Goal: Task Accomplishment & Management: Manage account settings

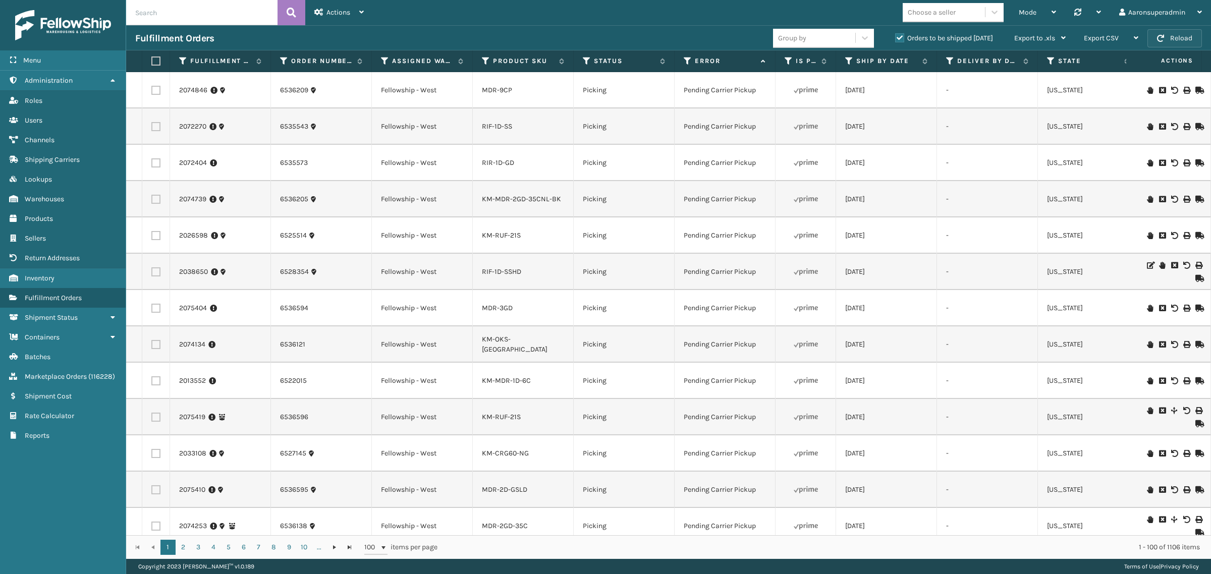
click at [1179, 38] on button "Reload" at bounding box center [1174, 38] width 54 height 18
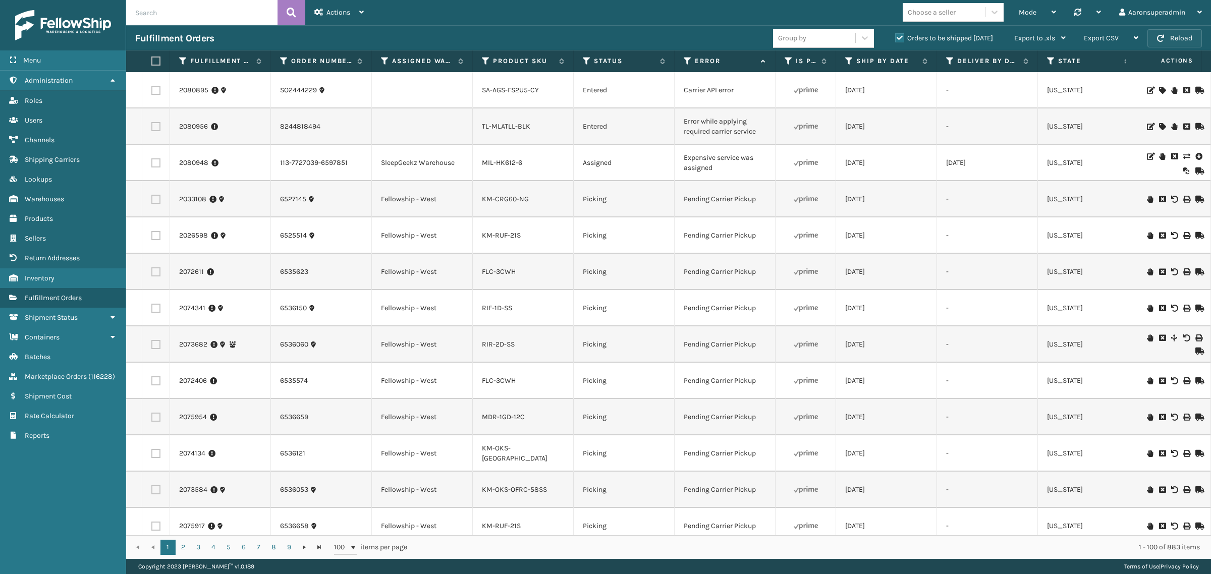
click at [1155, 37] on button "Reload" at bounding box center [1174, 38] width 54 height 18
click at [1183, 156] on icon at bounding box center [1186, 156] width 6 height 7
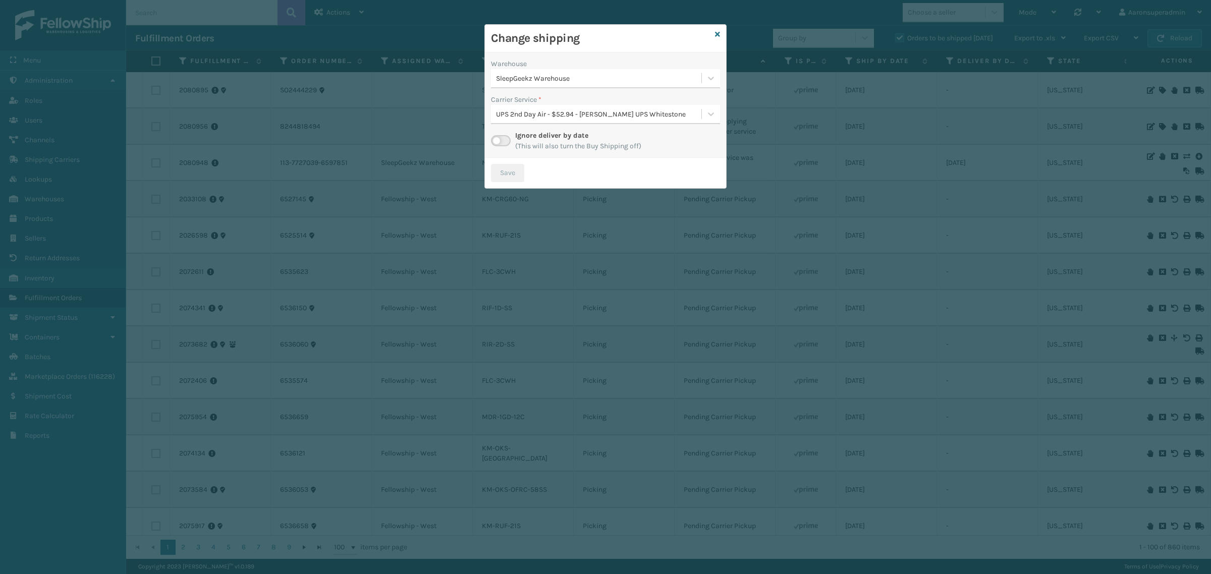
click at [510, 116] on div "UPS 2nd Day Air - $52.94 - [PERSON_NAME] UPS Whitestone" at bounding box center [599, 114] width 206 height 11
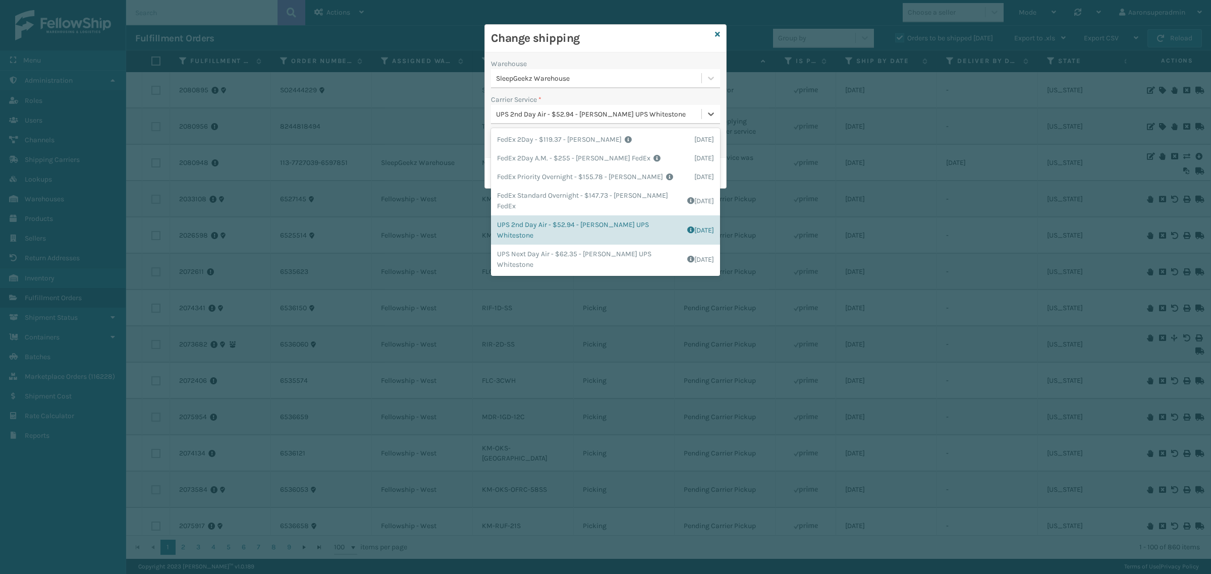
click at [509, 102] on label "Carrier Service *" at bounding box center [516, 99] width 50 height 11
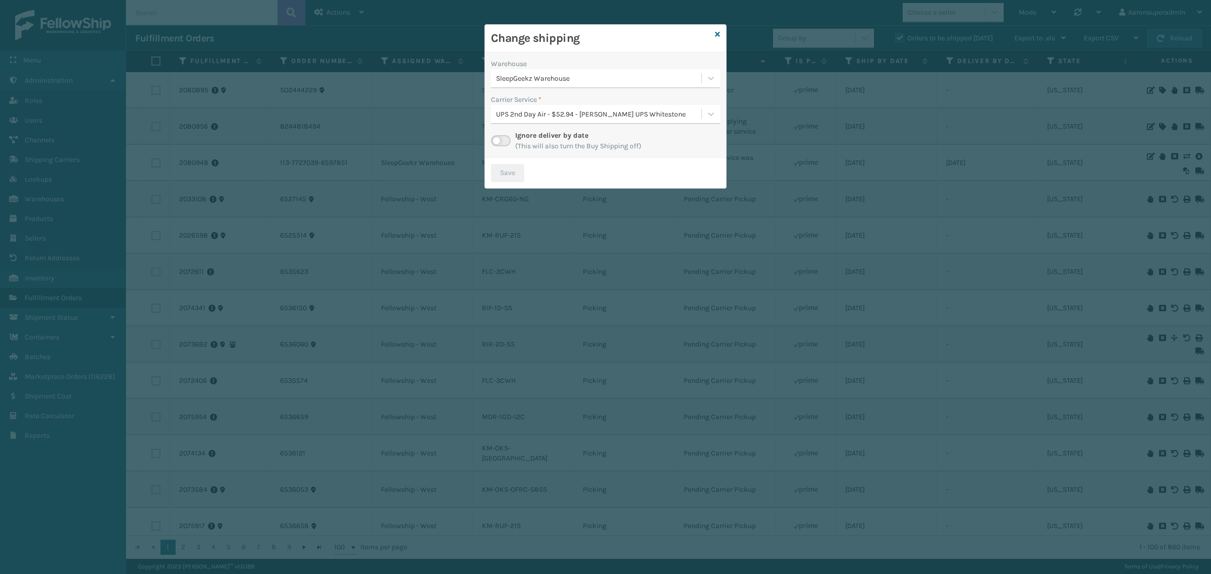
click at [497, 141] on label at bounding box center [501, 140] width 20 height 11
click at [497, 141] on input "checkbox" at bounding box center [494, 138] width 7 height 7
click at [543, 117] on div "Select..." at bounding box center [596, 114] width 210 height 17
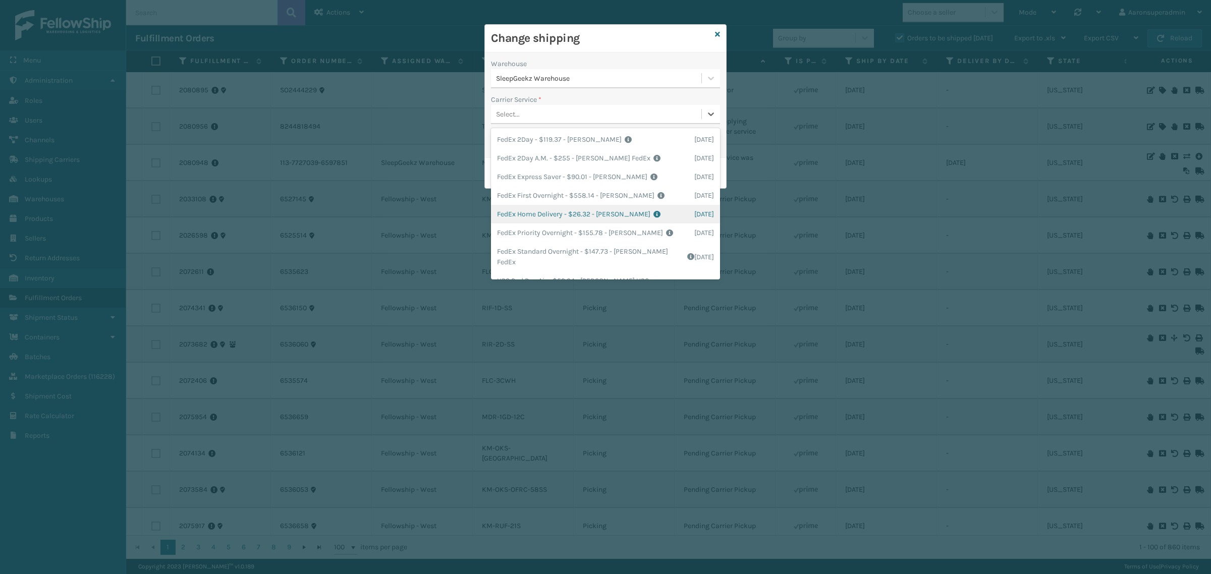
click at [563, 218] on div "FedEx Home Delivery - $26.32 - [PERSON_NAME] FedEx Shipping Cost $23.09 Surplus…" at bounding box center [605, 214] width 229 height 19
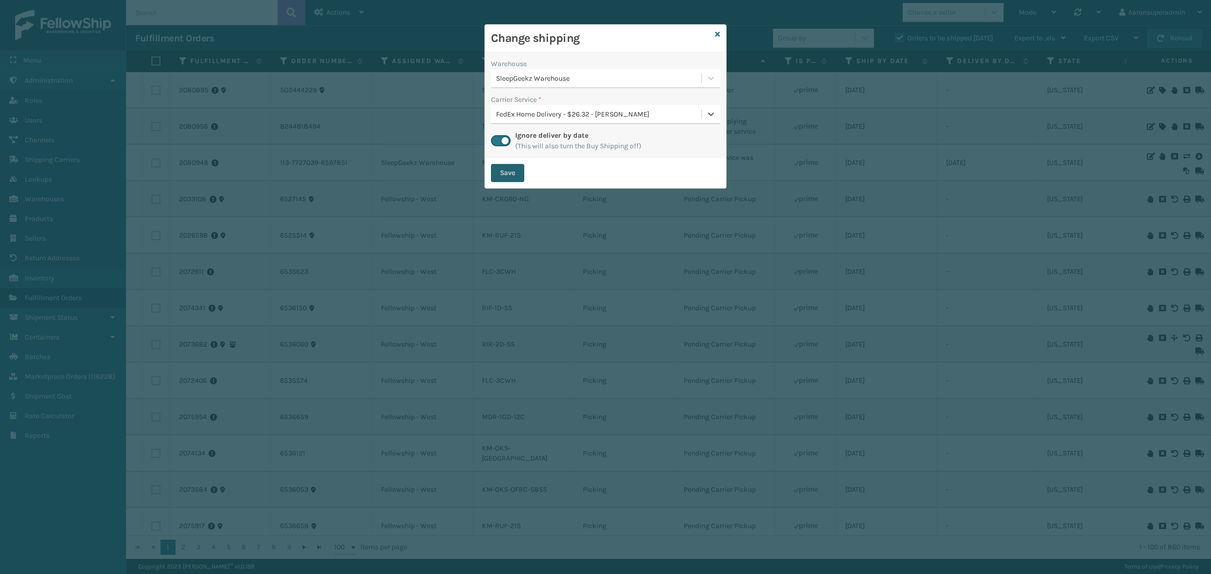
click at [512, 167] on button "Save" at bounding box center [507, 173] width 33 height 18
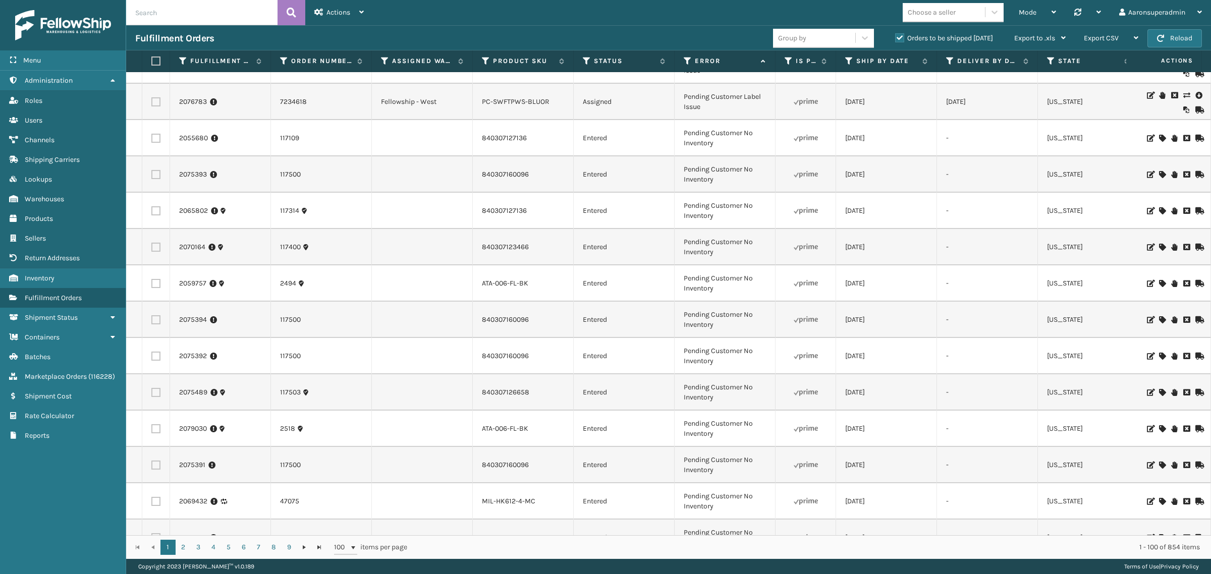
scroll to position [1249, 0]
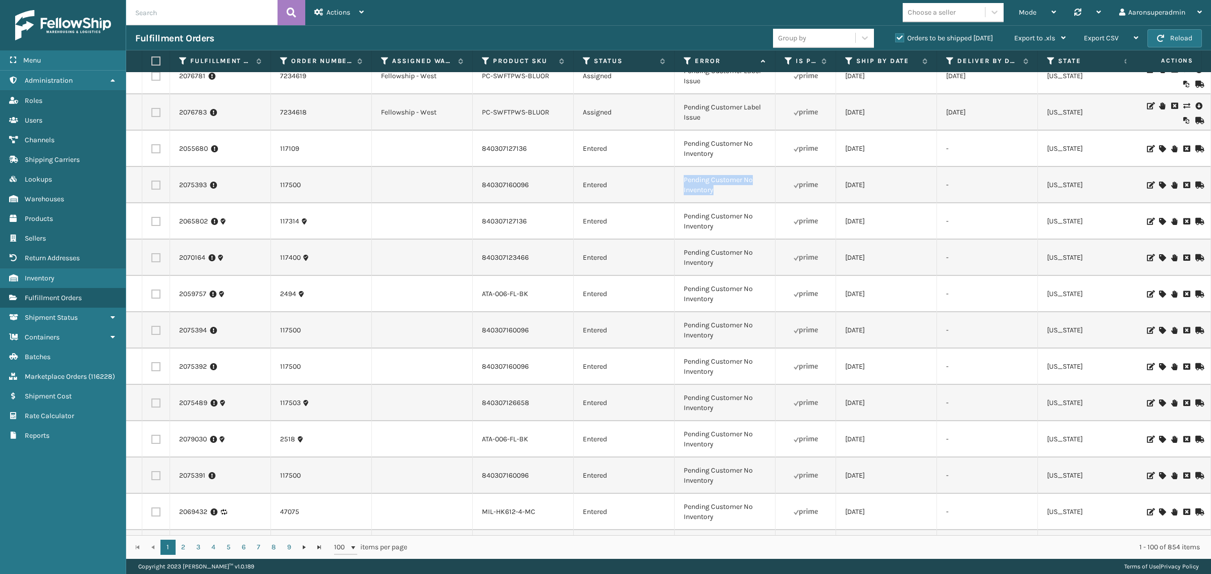
drag, startPoint x: 720, startPoint y: 197, endPoint x: 682, endPoint y: 182, distance: 40.7
click at [682, 182] on td "Pending Customer No Inventory" at bounding box center [724, 185] width 101 height 36
copy td "Pending Customer No Inventory"
click at [156, 8] on input "text" at bounding box center [201, 12] width 151 height 25
paste input "Pending Customer No Inventory"
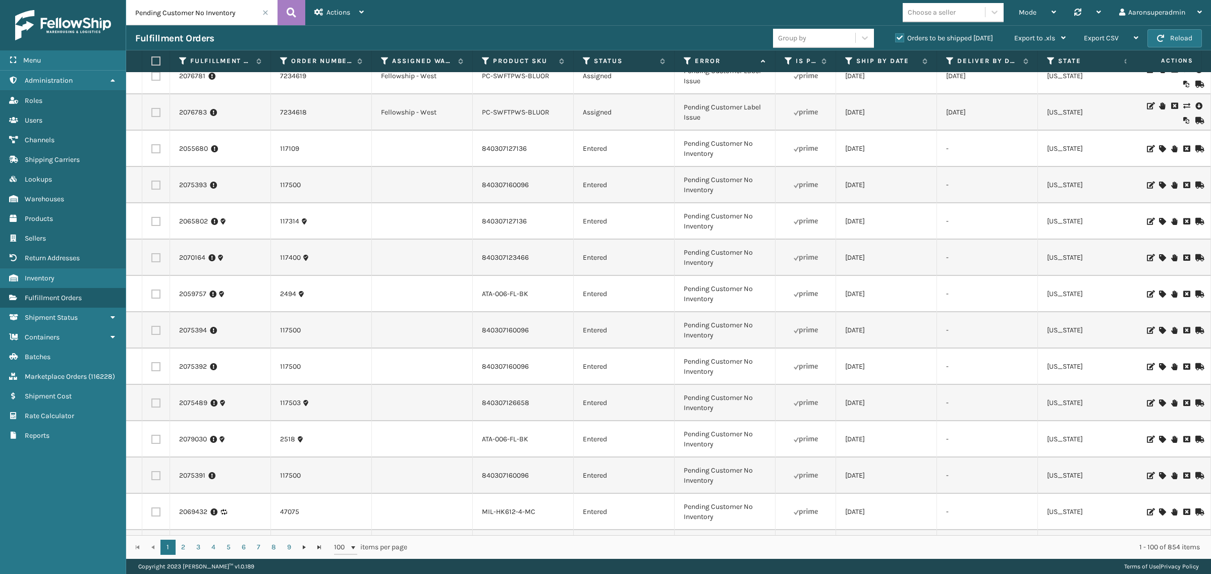
type input "Pending Customer No Inventory"
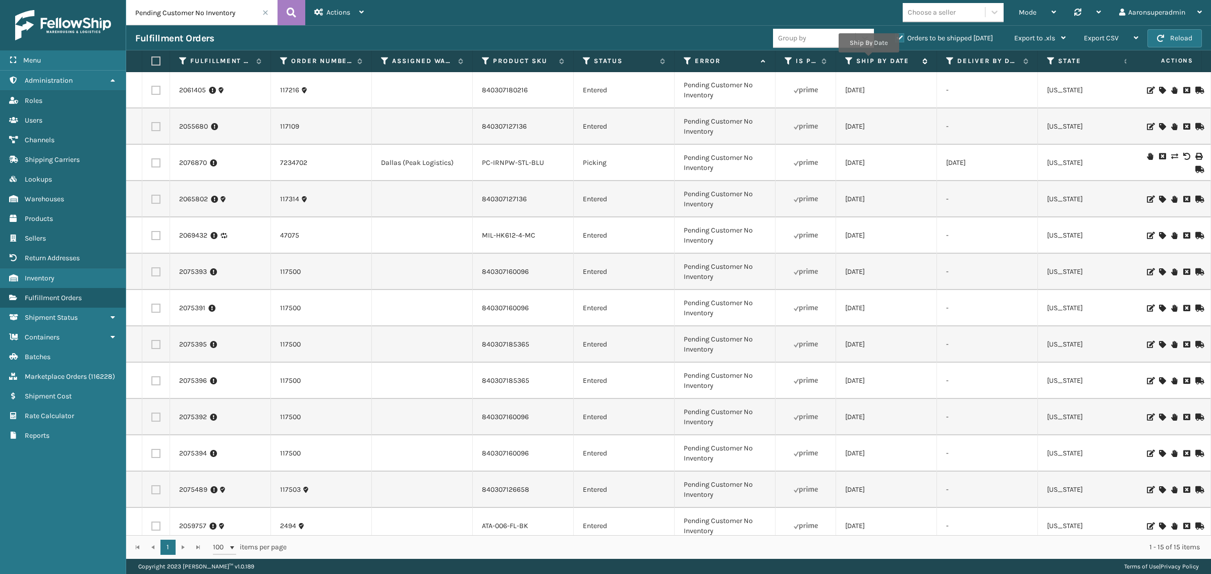
click at [869, 60] on label "Ship By Date" at bounding box center [886, 60] width 61 height 9
click at [152, 124] on label at bounding box center [155, 126] width 9 height 9
click at [152, 124] on input "checkbox" at bounding box center [151, 125] width 1 height 7
checkbox input "true"
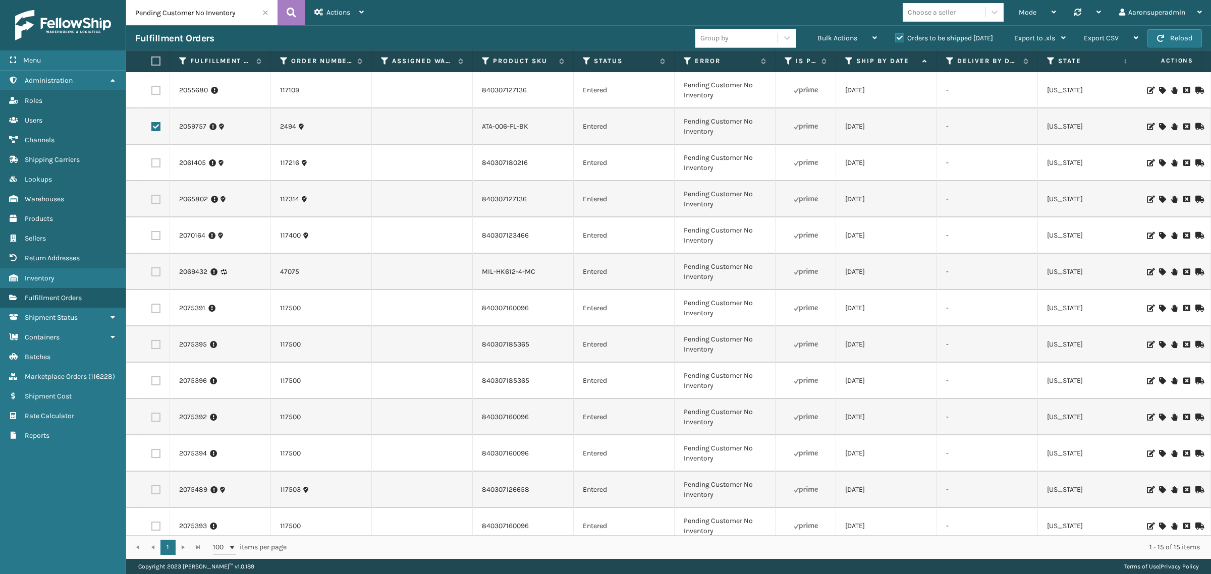
click at [154, 88] on label at bounding box center [155, 90] width 9 height 9
click at [152, 88] on input "checkbox" at bounding box center [151, 89] width 1 height 7
checkbox input "true"
click at [152, 160] on label at bounding box center [155, 162] width 9 height 9
click at [152, 160] on input "checkbox" at bounding box center [151, 161] width 1 height 7
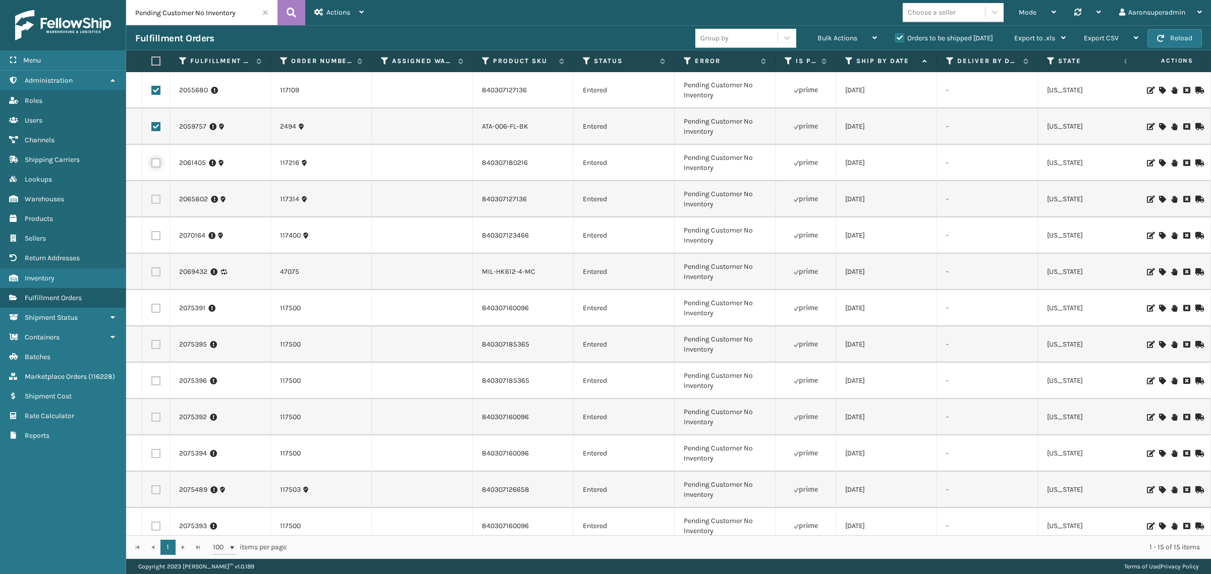
checkbox input "true"
click at [843, 36] on span "Bulk Actions" at bounding box center [837, 38] width 40 height 9
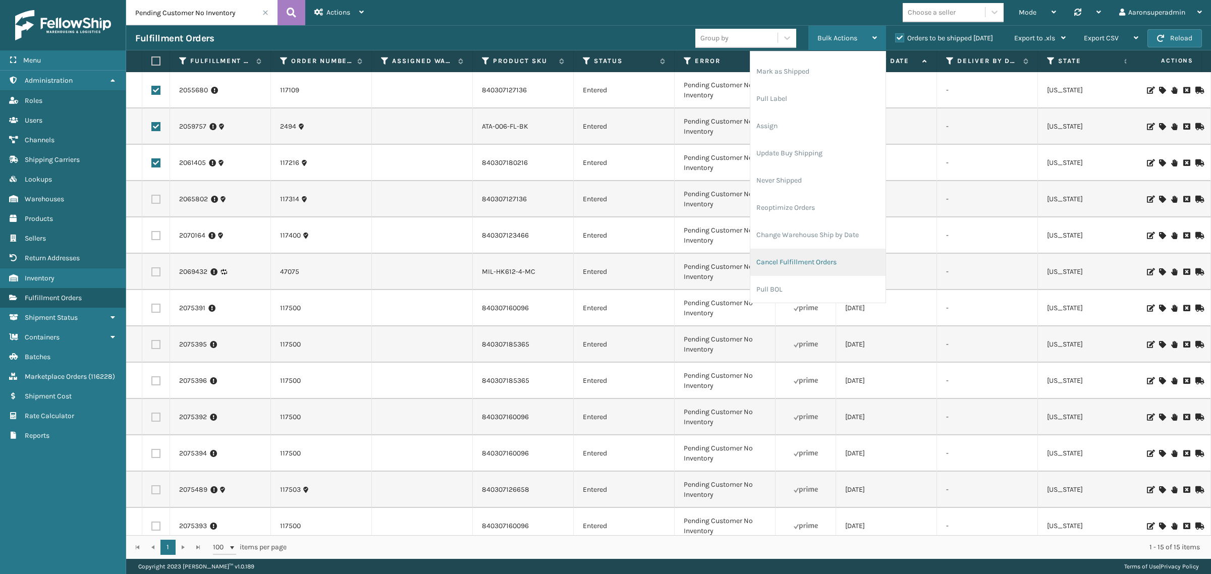
scroll to position [48, 0]
click at [791, 263] on li "Cancel Fulfillment Orders" at bounding box center [817, 261] width 135 height 27
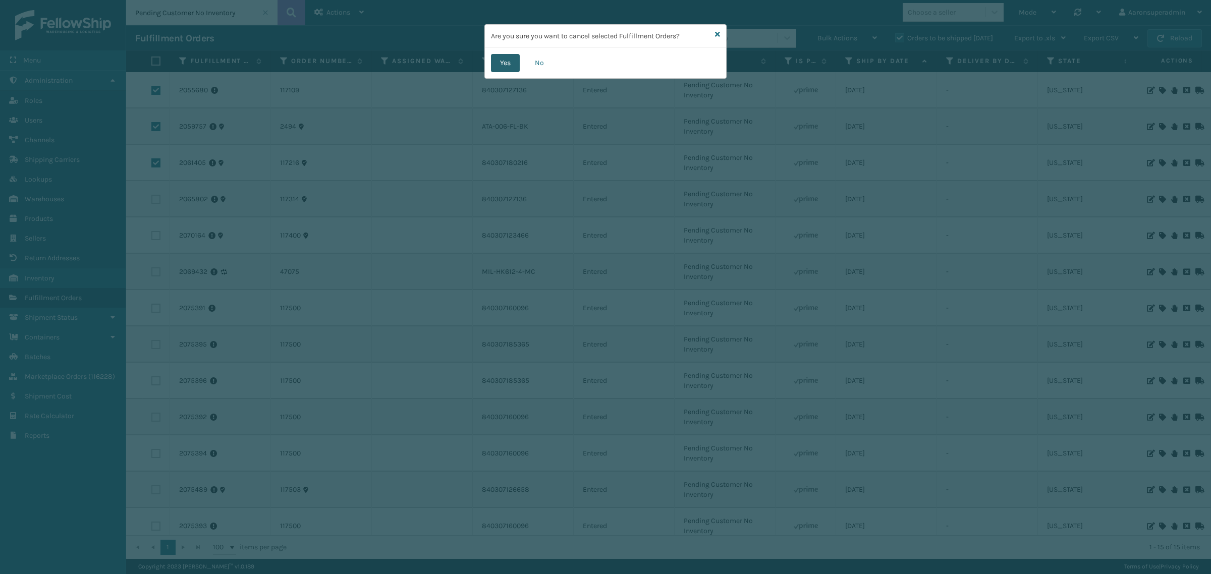
click at [507, 67] on button "Yes" at bounding box center [505, 63] width 29 height 18
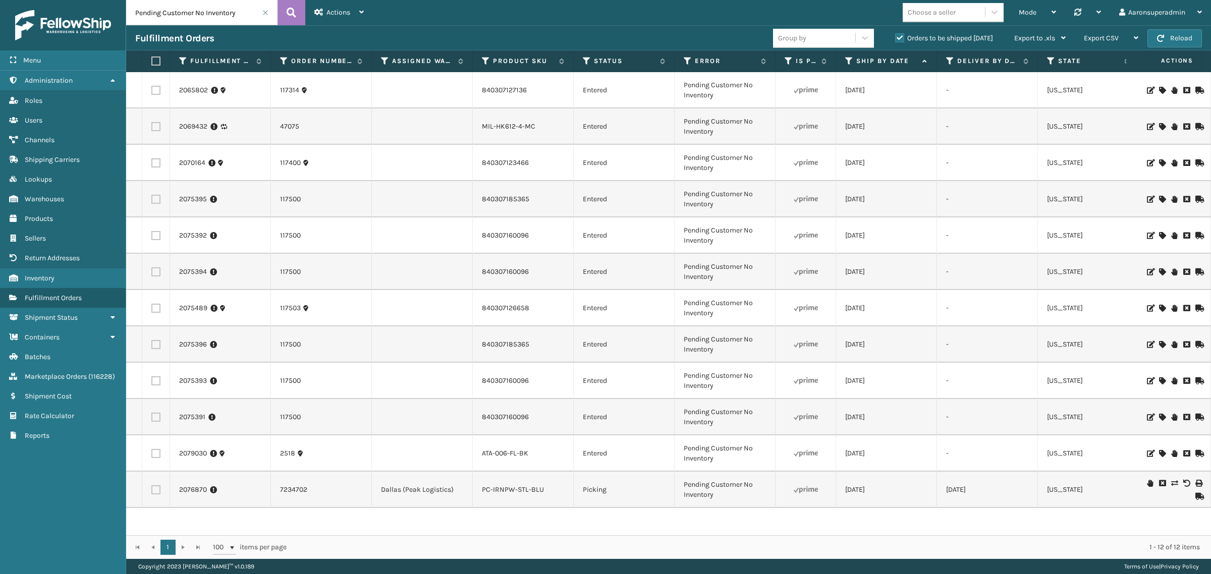
click at [264, 11] on span at bounding box center [265, 13] width 6 height 6
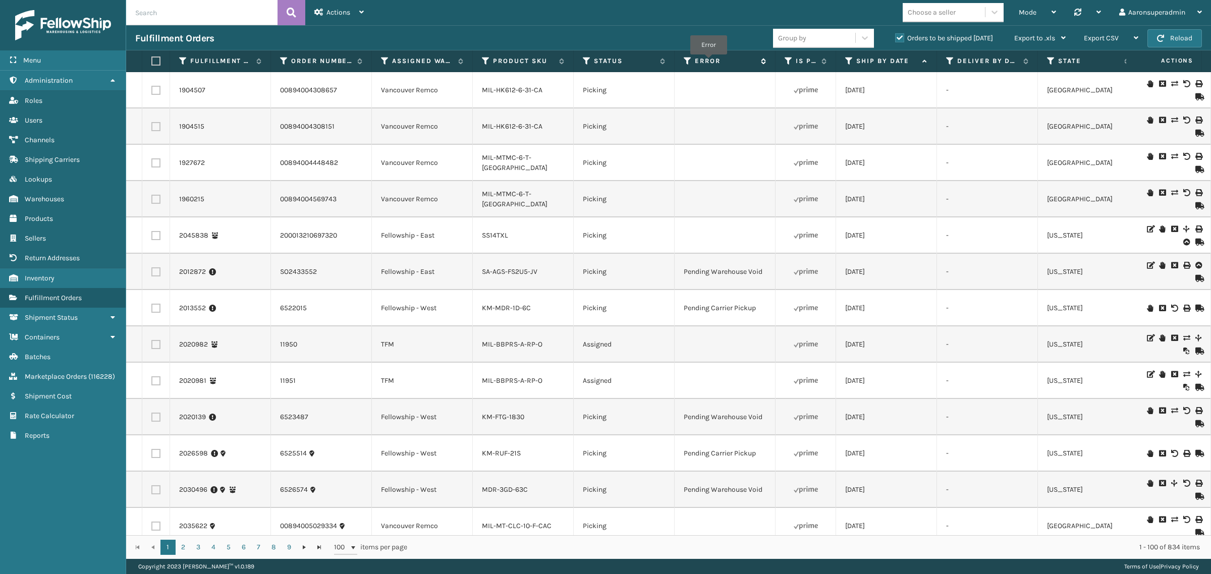
click at [709, 61] on label "Error" at bounding box center [725, 60] width 61 height 9
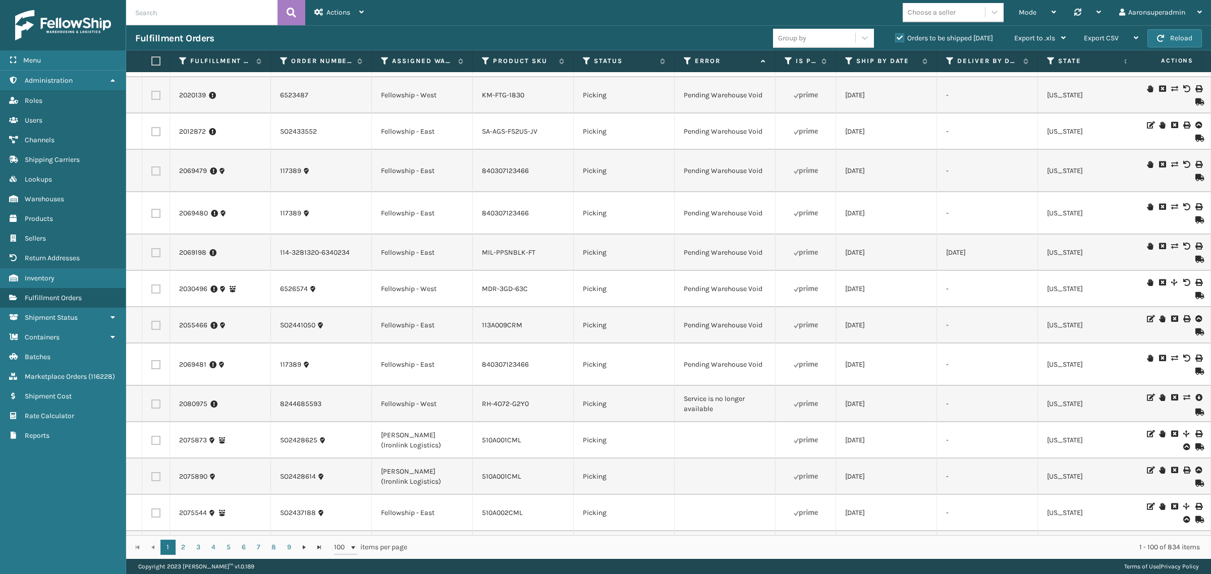
scroll to position [1802, 0]
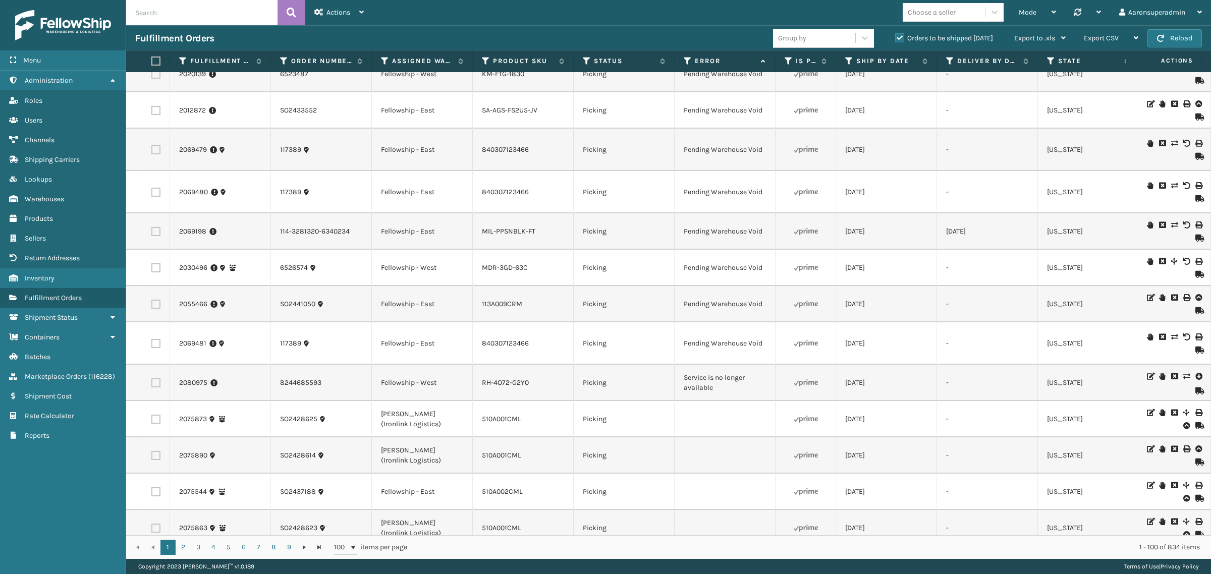
click at [1195, 374] on icon at bounding box center [1198, 376] width 6 height 10
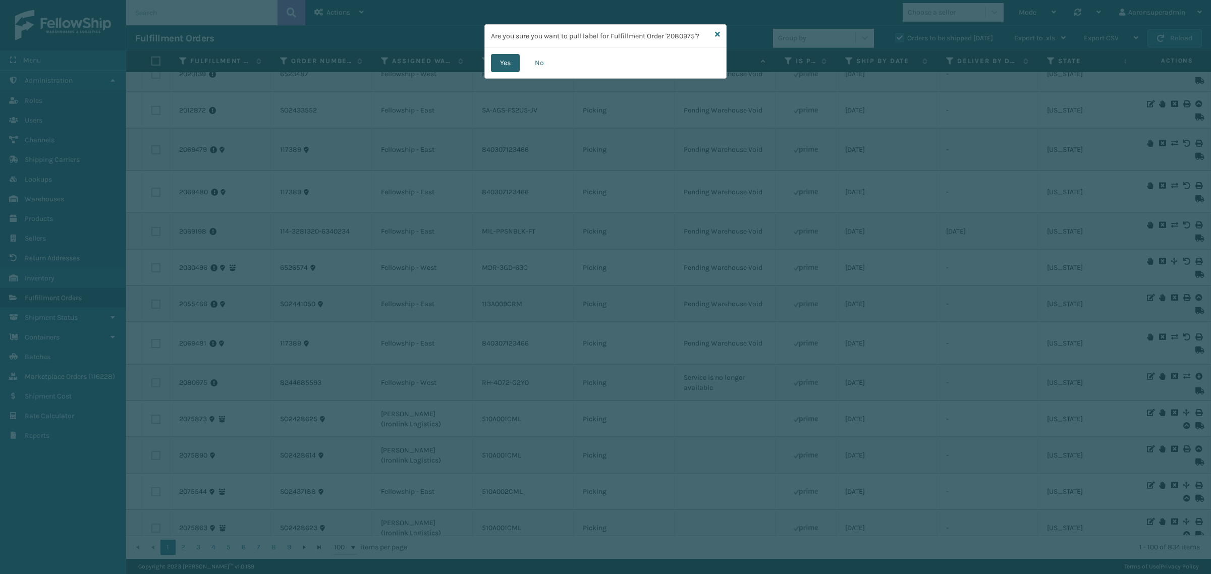
click at [507, 63] on button "Yes" at bounding box center [505, 63] width 29 height 18
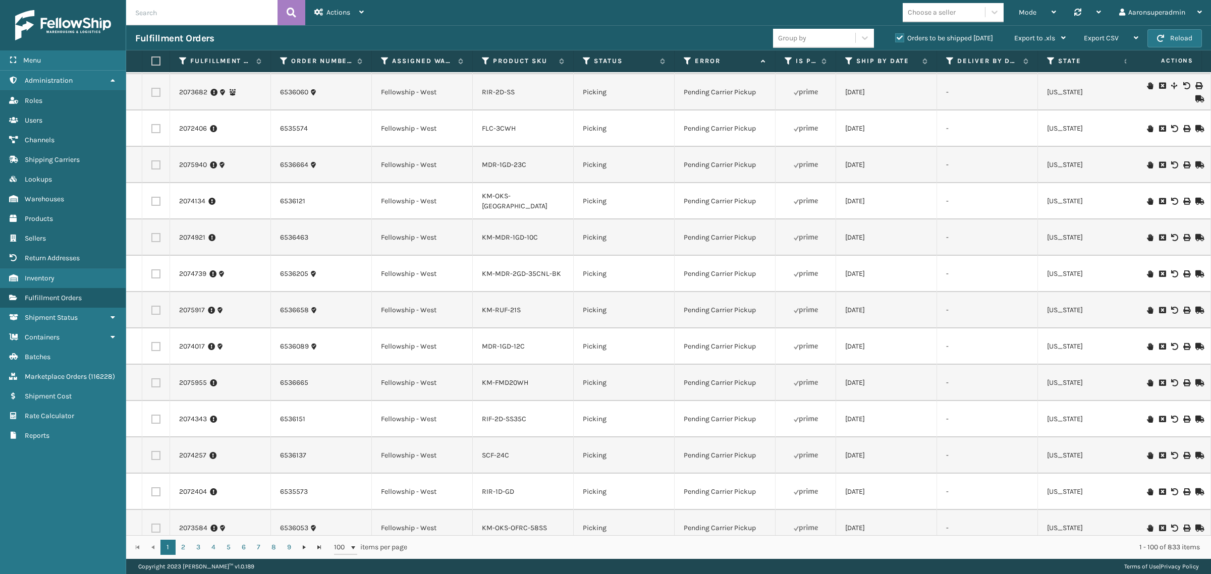
scroll to position [0, 0]
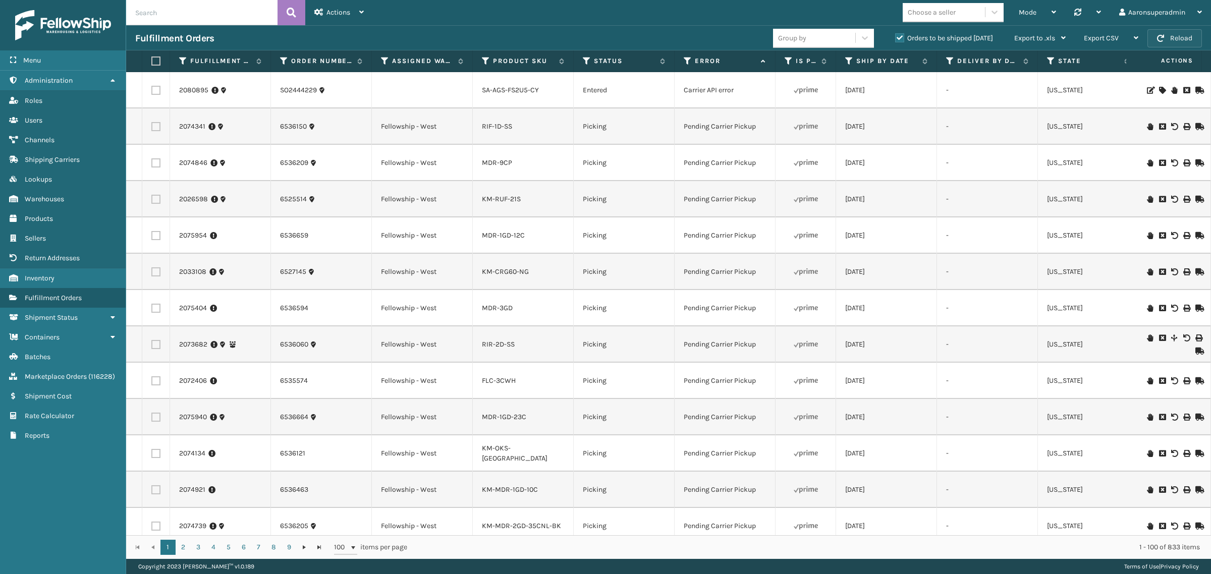
click at [1164, 37] on button "Reload" at bounding box center [1174, 38] width 54 height 18
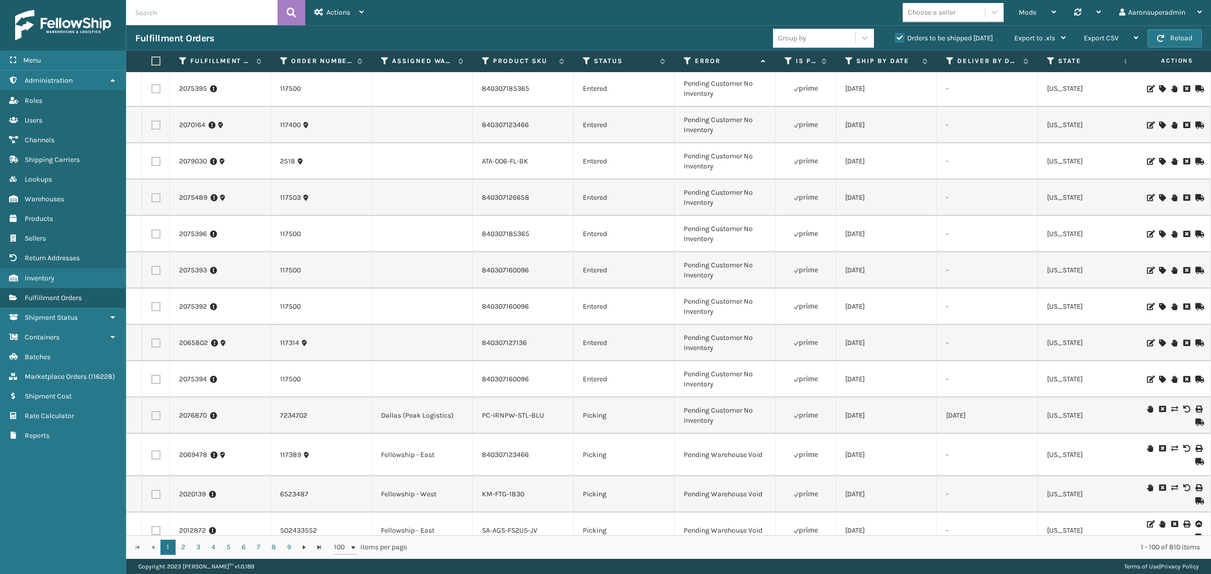
scroll to position [1303, 0]
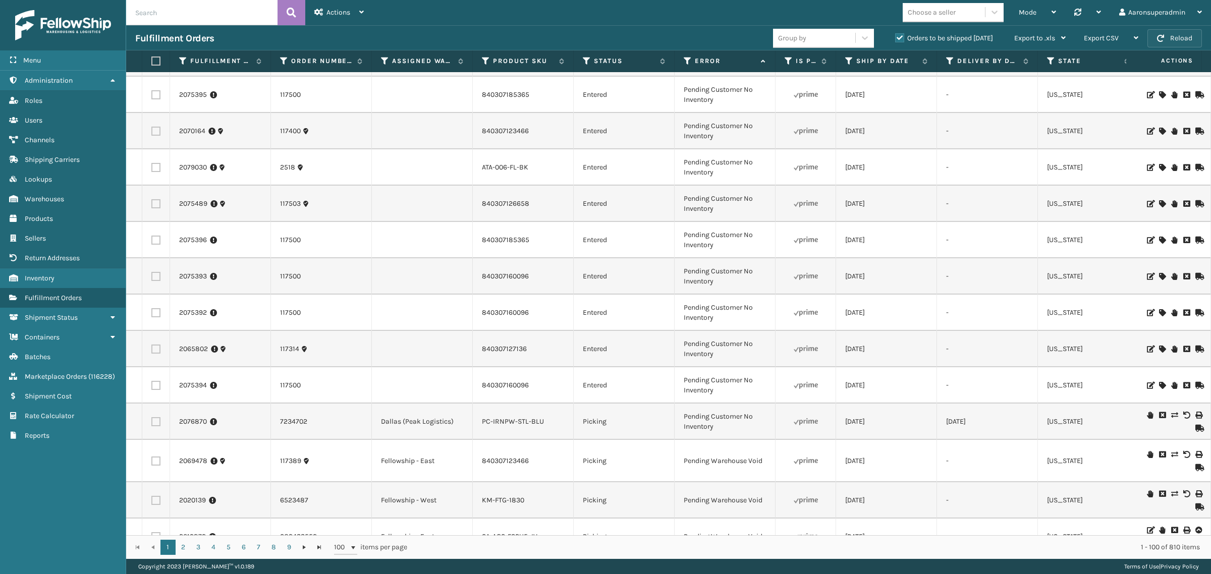
click at [1179, 46] on button "Reload" at bounding box center [1174, 38] width 54 height 18
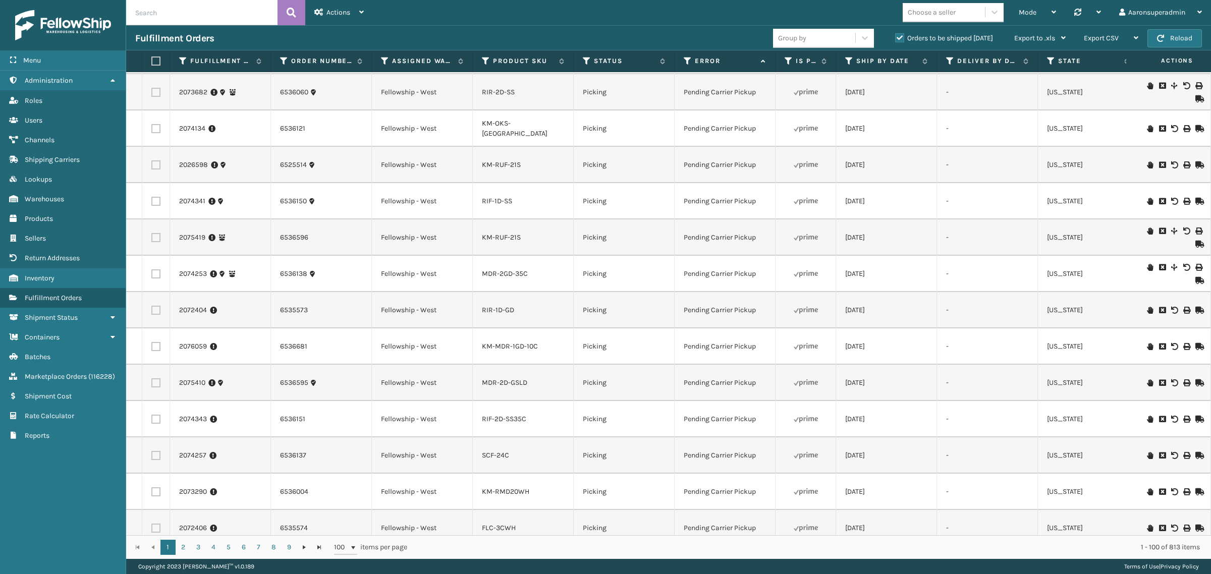
scroll to position [0, 0]
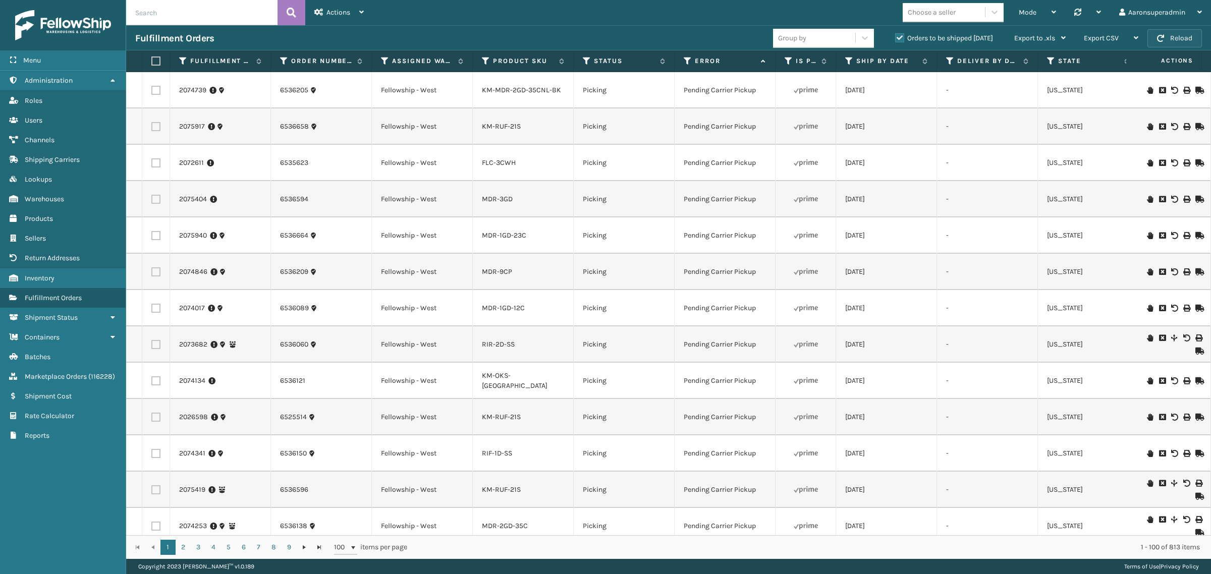
click at [1178, 34] on button "Reload" at bounding box center [1174, 38] width 54 height 18
click at [1173, 36] on button "Reload" at bounding box center [1174, 38] width 54 height 18
click at [218, 11] on input "text" at bounding box center [201, 12] width 151 height 25
paste input "SO2443236"
type input "SO2443236"
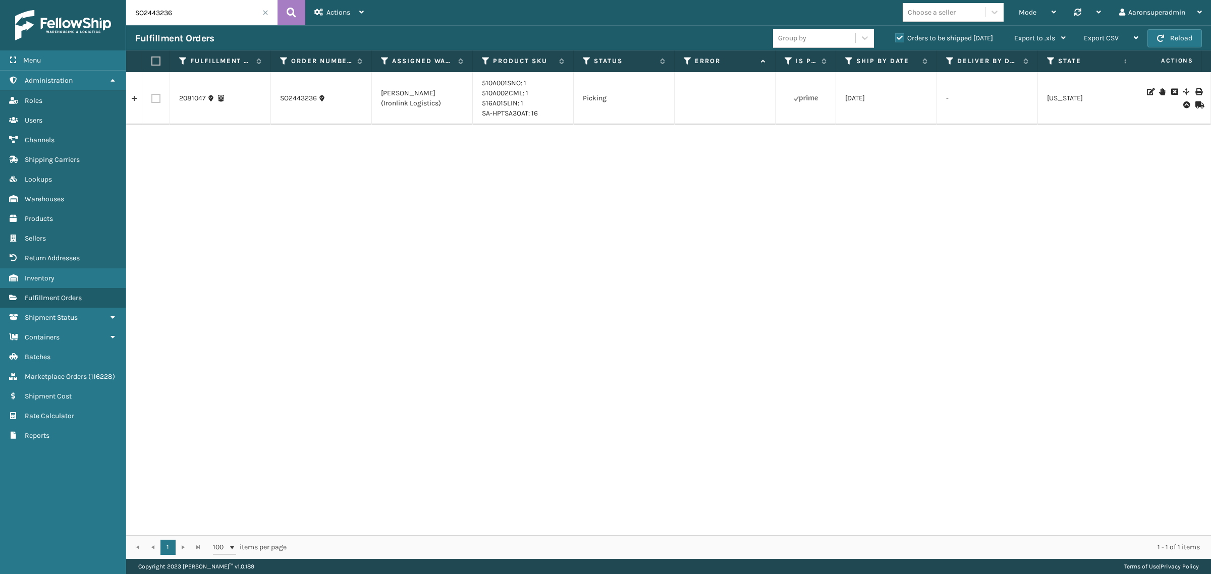
click at [266, 13] on span at bounding box center [265, 13] width 6 height 6
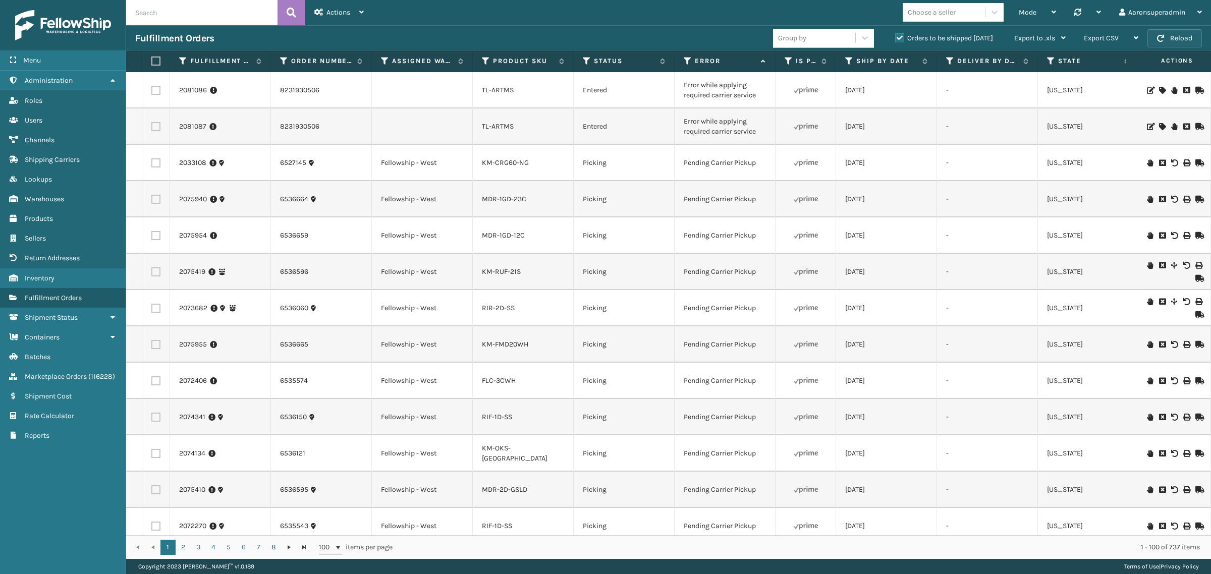
click at [1169, 35] on button "Reload" at bounding box center [1174, 38] width 54 height 18
click at [1166, 41] on button "Reload" at bounding box center [1174, 38] width 54 height 18
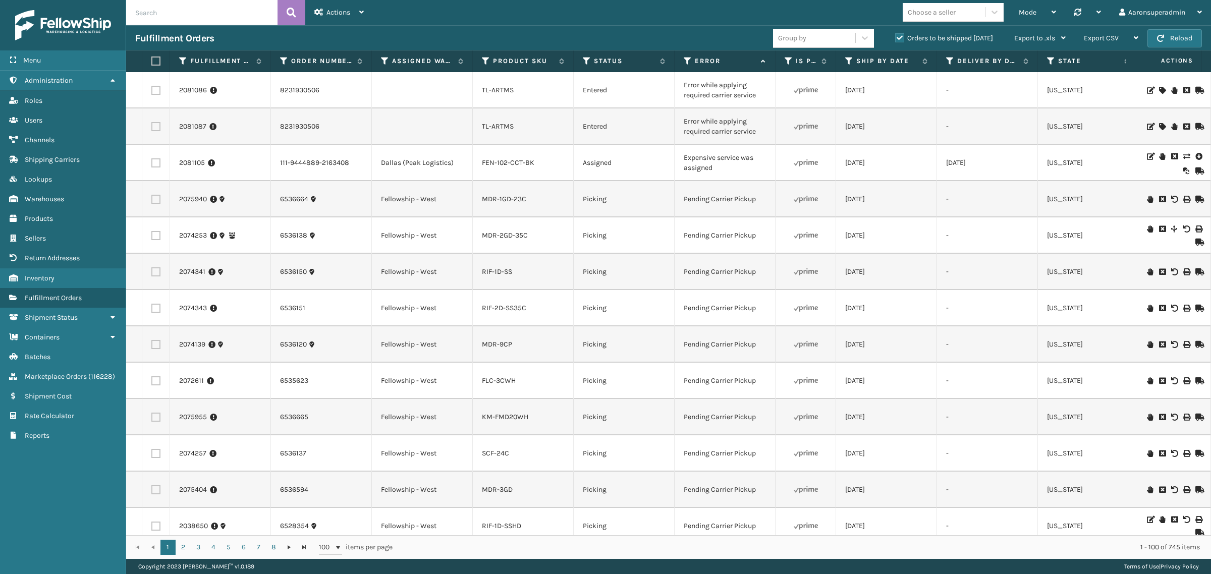
click at [1183, 158] on icon at bounding box center [1186, 156] width 6 height 7
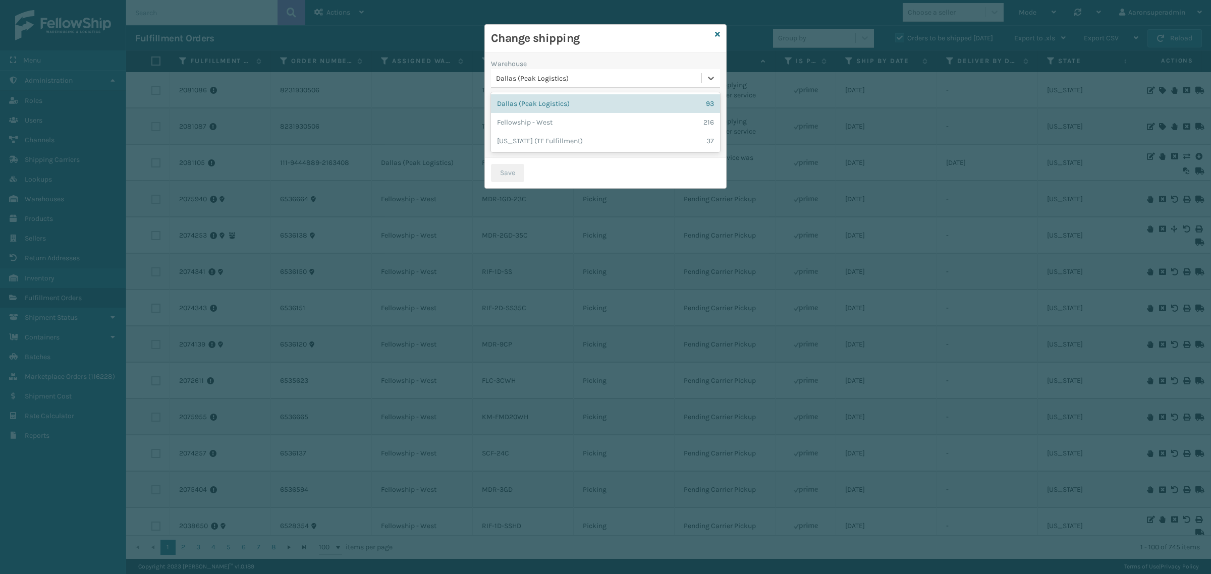
click at [569, 82] on div "Dallas (Peak Logistics)" at bounding box center [599, 78] width 206 height 11
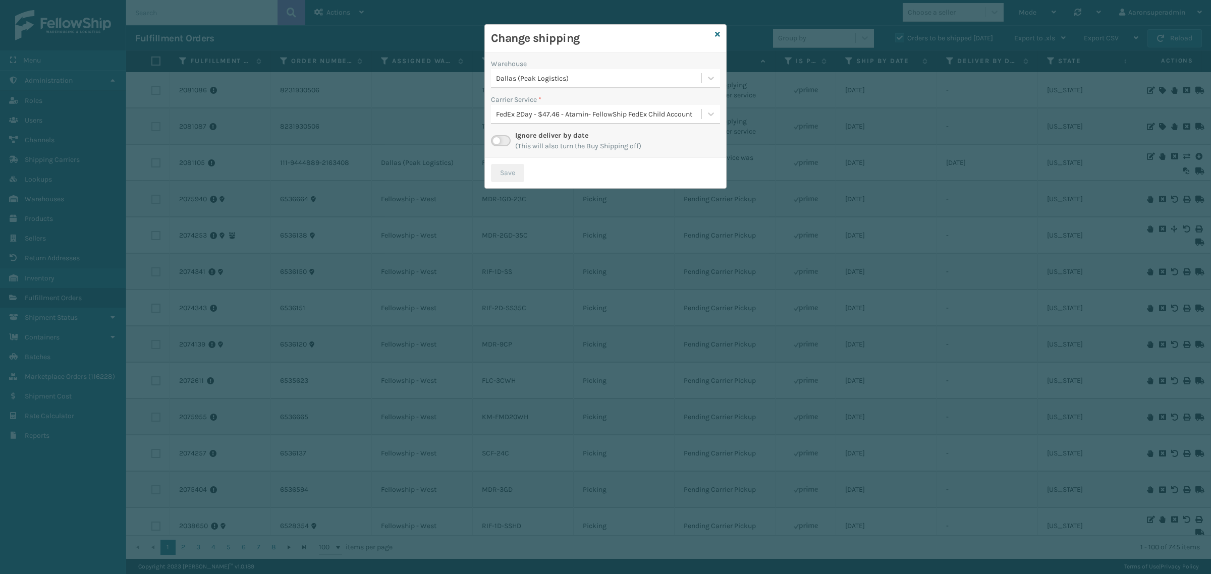
click at [574, 67] on div "Warehouse" at bounding box center [605, 64] width 229 height 11
click at [507, 139] on label at bounding box center [501, 140] width 20 height 11
click at [497, 139] on input "checkbox" at bounding box center [494, 138] width 7 height 7
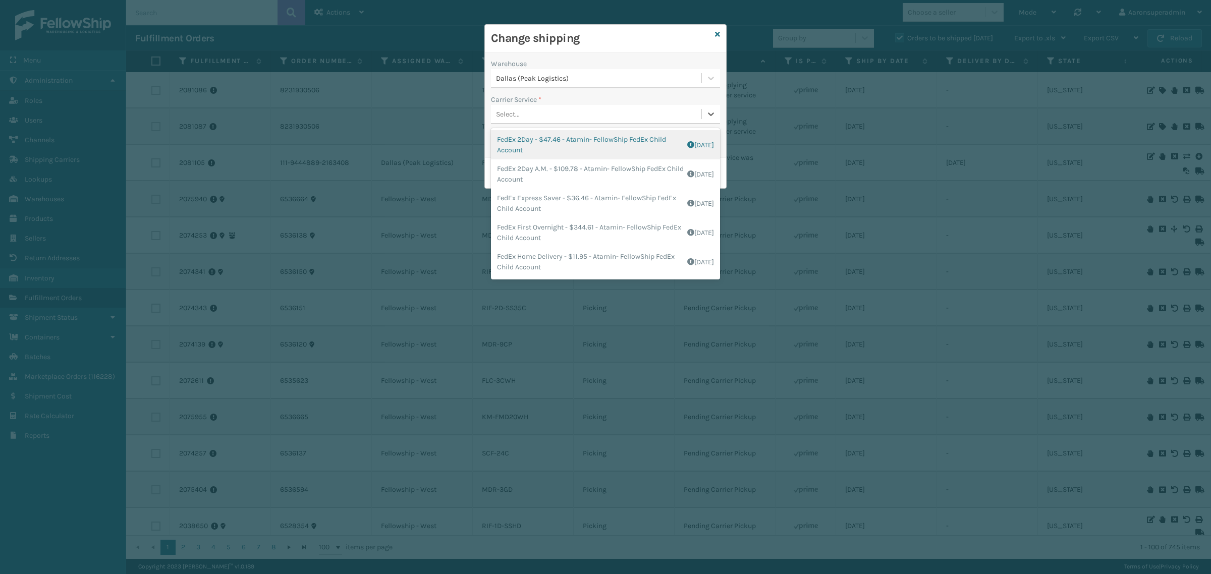
click at [541, 110] on div "Select..." at bounding box center [596, 114] width 210 height 17
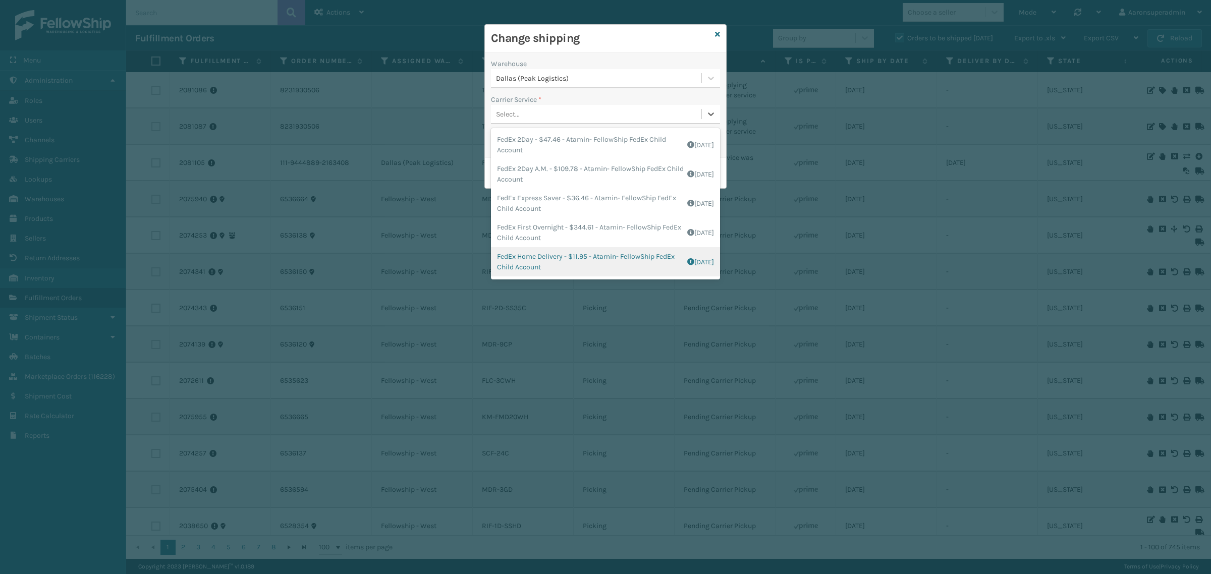
click at [513, 259] on div "FedEx Home Delivery - $11.95 - Atamin- FellowShip FedEx Child Account Shipping …" at bounding box center [605, 261] width 229 height 29
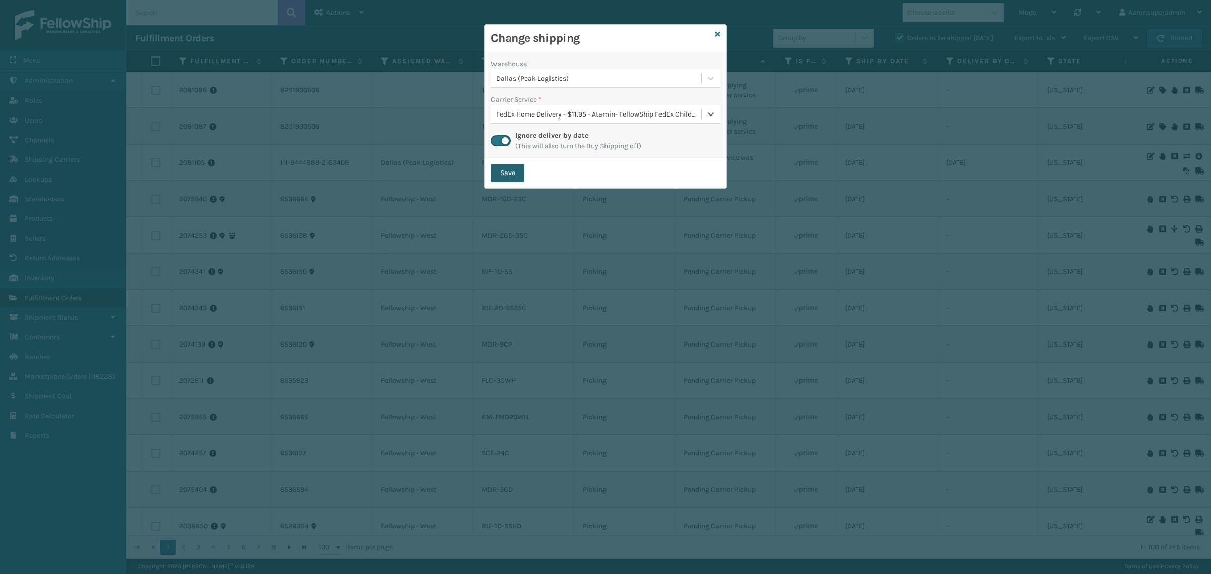
click at [508, 169] on button "Save" at bounding box center [507, 173] width 33 height 18
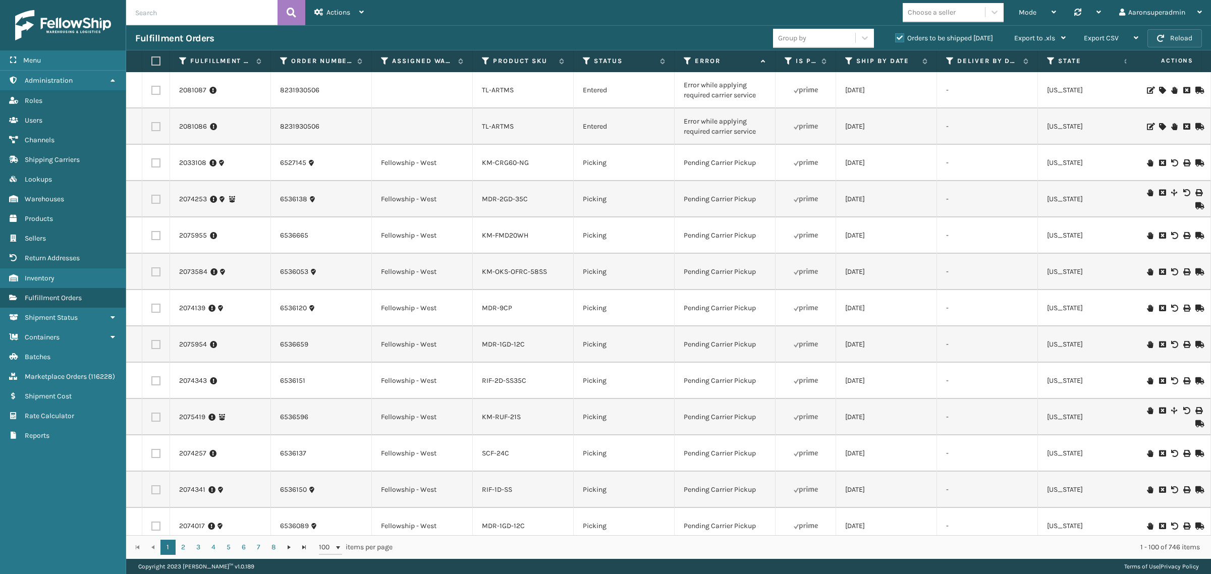
click at [1164, 39] on button "Reload" at bounding box center [1174, 38] width 54 height 18
click at [1167, 39] on button "Reload" at bounding box center [1174, 38] width 54 height 18
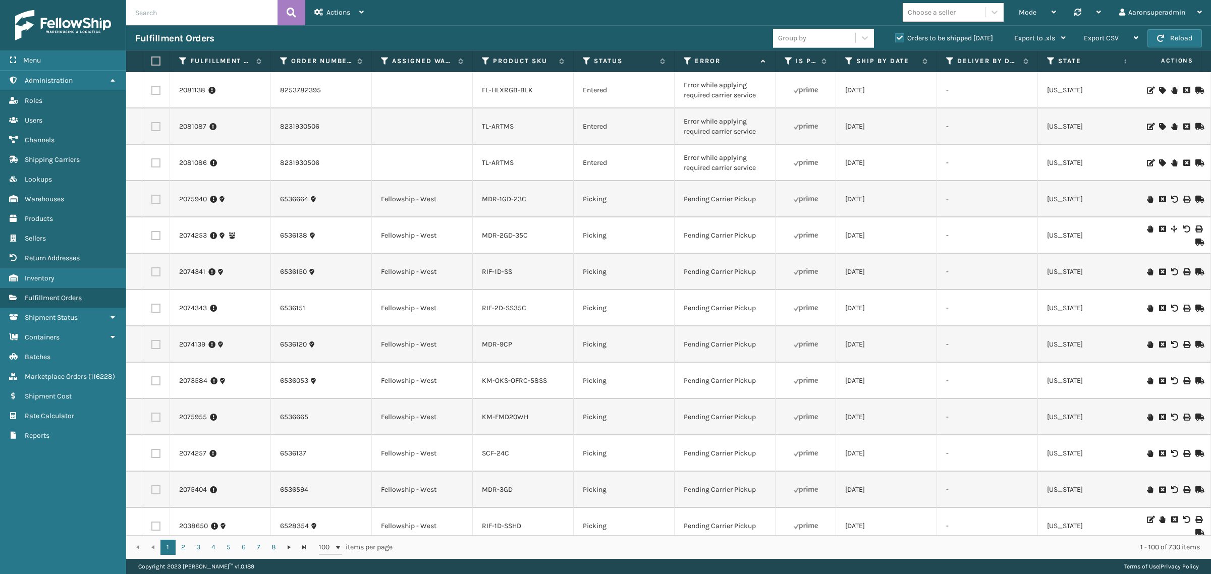
click at [155, 162] on label at bounding box center [155, 162] width 9 height 9
click at [152, 162] on input "checkbox" at bounding box center [151, 161] width 1 height 7
checkbox input "true"
click at [158, 129] on label at bounding box center [155, 126] width 9 height 9
click at [152, 129] on input "checkbox" at bounding box center [151, 125] width 1 height 7
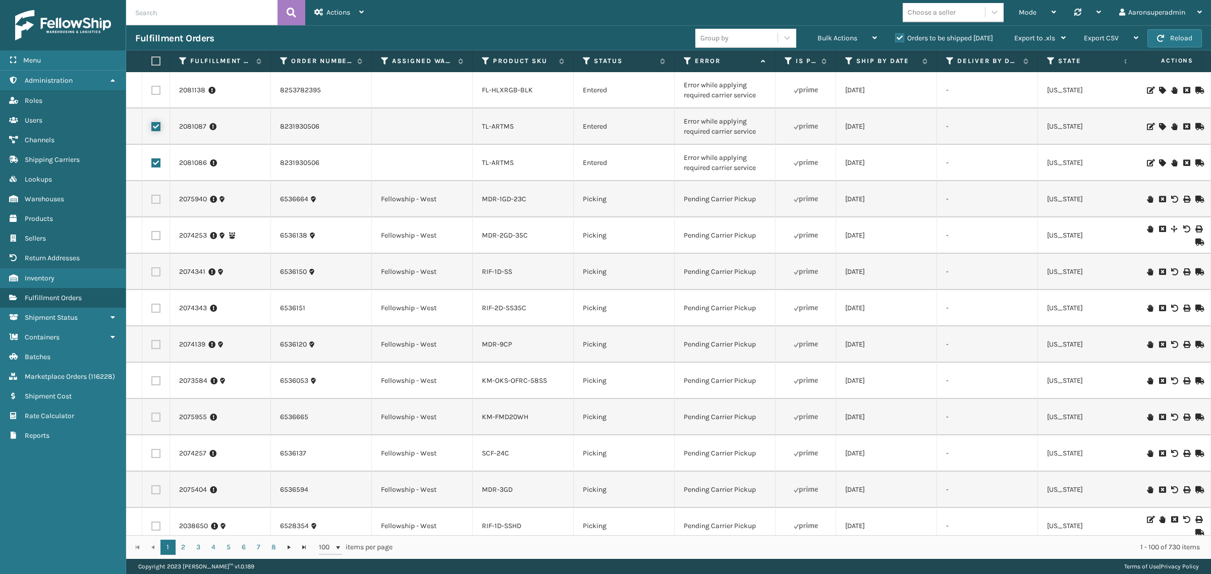
checkbox input "true"
click at [157, 94] on label at bounding box center [155, 90] width 9 height 9
click at [152, 92] on input "checkbox" at bounding box center [151, 89] width 1 height 7
click at [850, 31] on div "Bulk Actions" at bounding box center [847, 38] width 60 height 25
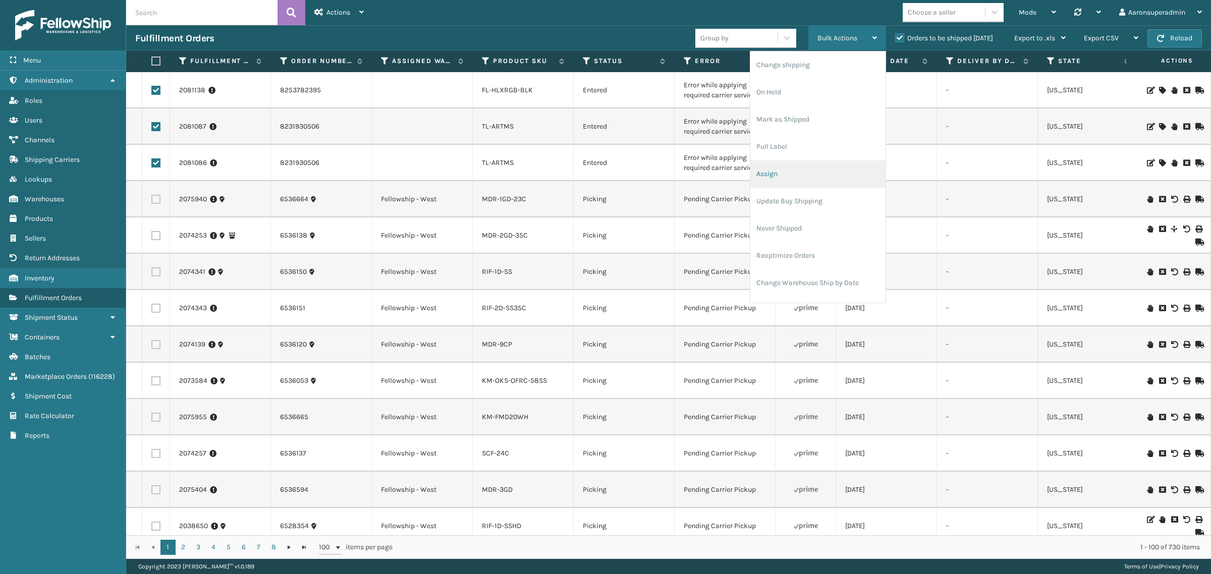
click at [777, 181] on li "Assign" at bounding box center [817, 173] width 135 height 27
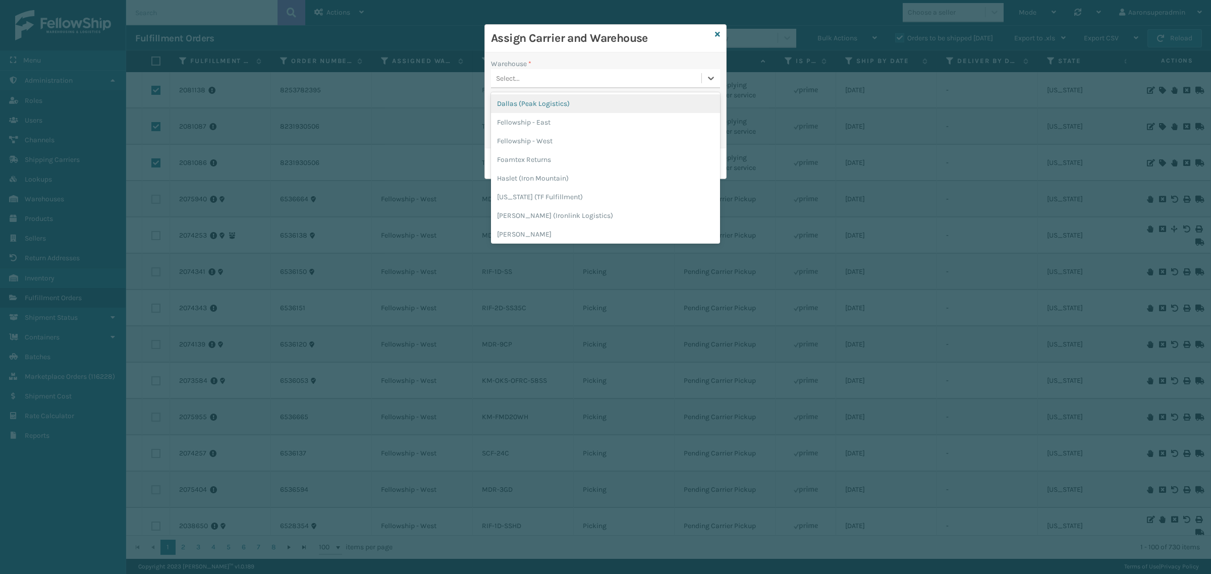
click at [555, 78] on div "Select..." at bounding box center [596, 78] width 210 height 17
click at [543, 137] on div "Fellowship - West" at bounding box center [605, 141] width 229 height 19
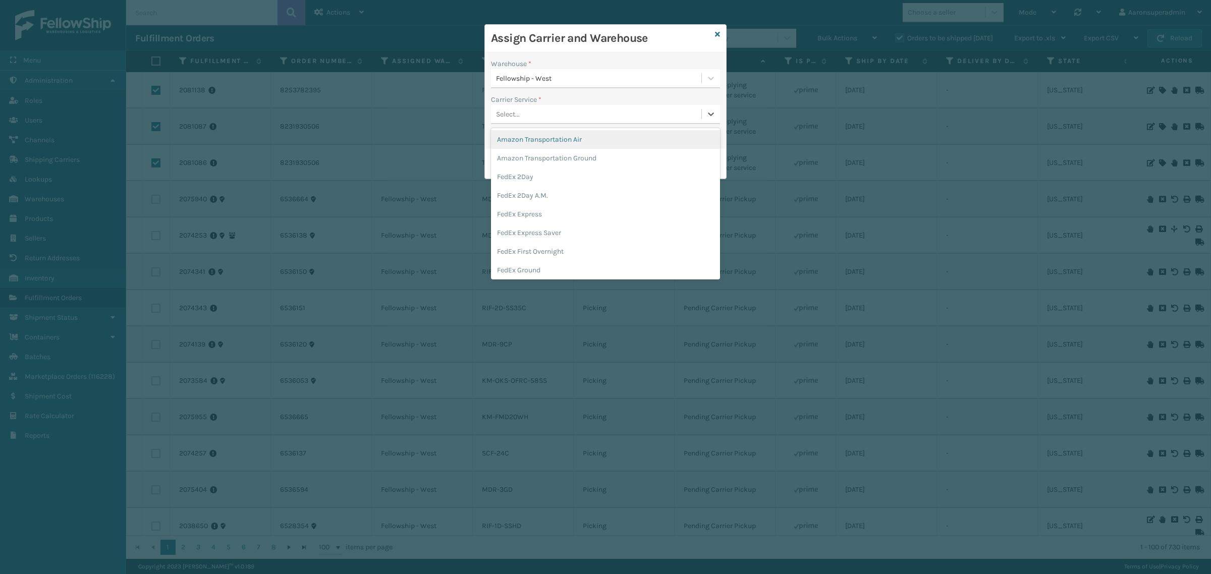
click at [542, 119] on div "Select..." at bounding box center [596, 114] width 210 height 17
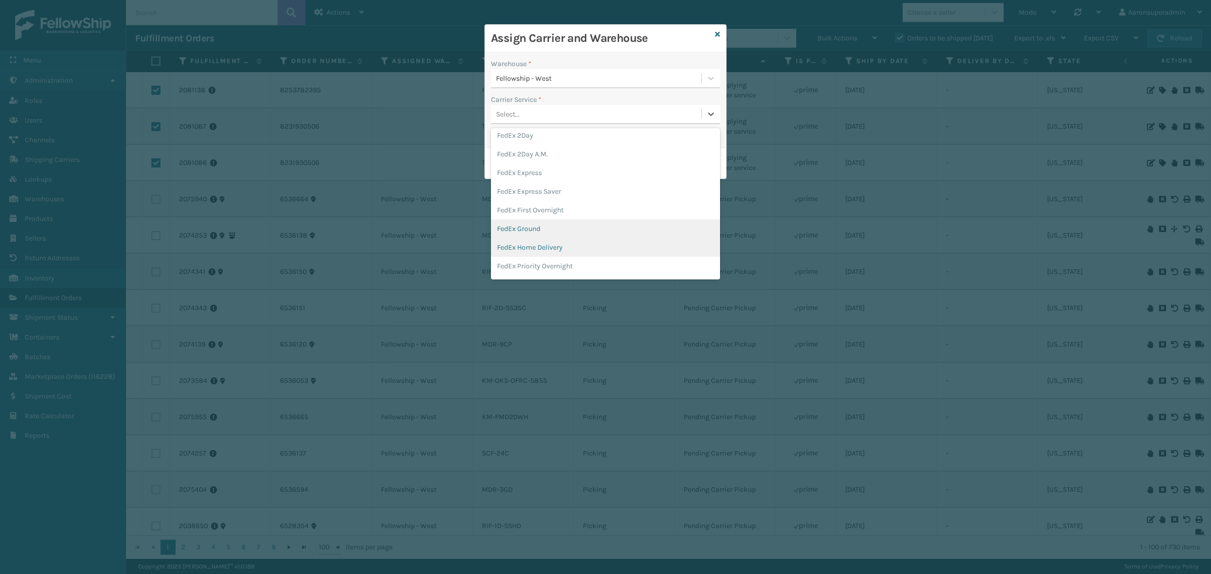
scroll to position [42, 0]
click at [545, 247] on div "FedEx Home Delivery" at bounding box center [605, 247] width 229 height 19
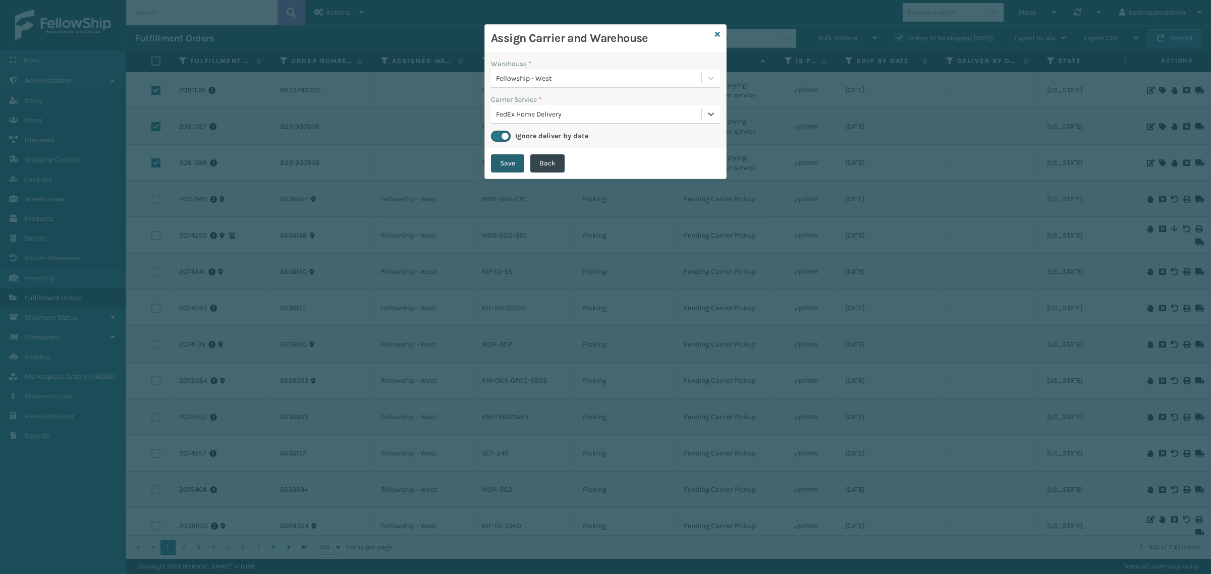
click at [514, 165] on button "Save" at bounding box center [507, 163] width 33 height 18
checkbox input "false"
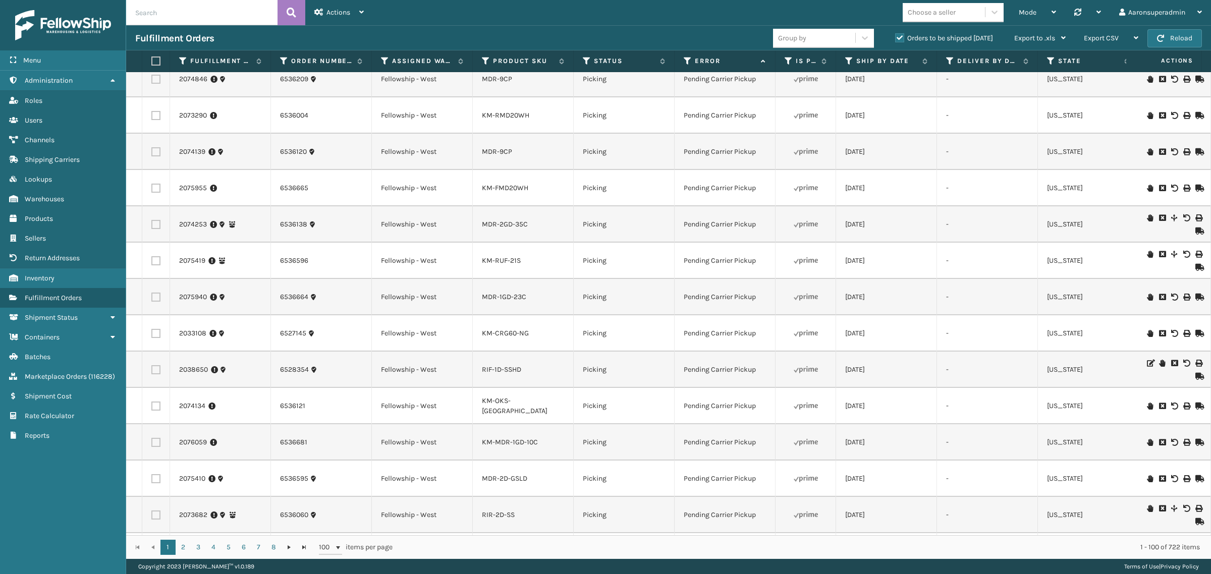
scroll to position [0, 0]
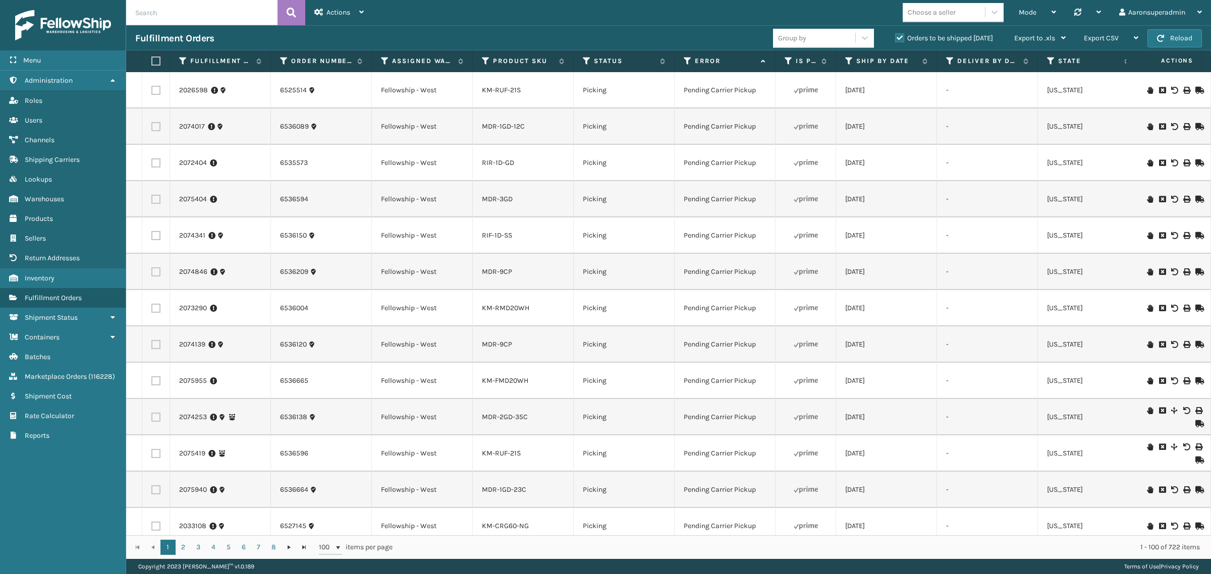
click at [213, 22] on input "text" at bounding box center [201, 12] width 151 height 25
paste input "2080628"
type input "2080628"
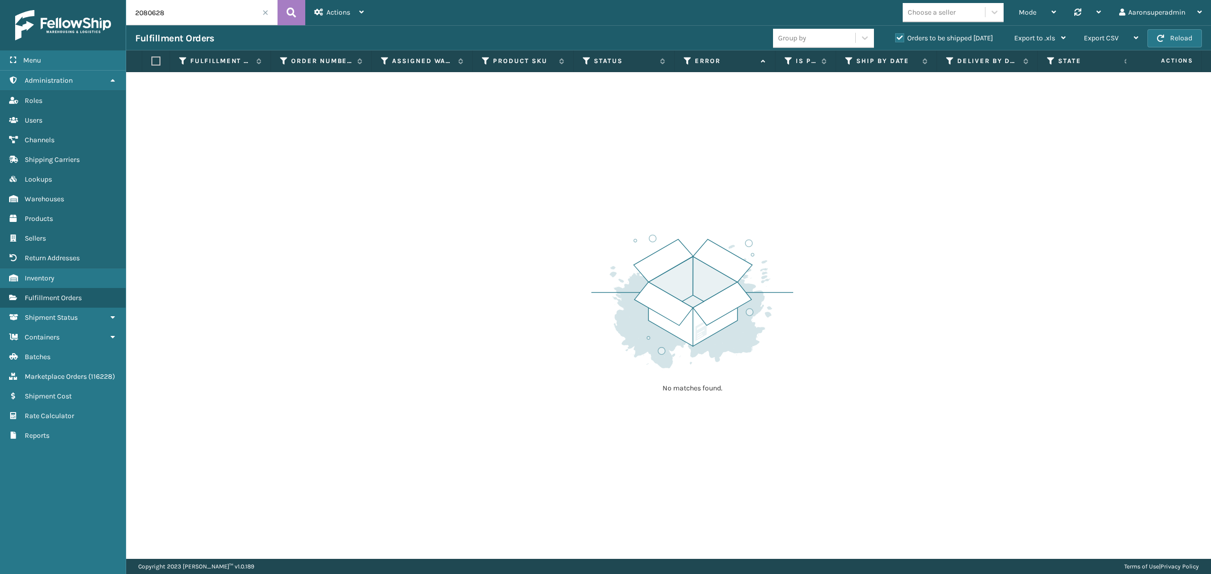
click at [899, 41] on label "Orders to be shipped [DATE]" at bounding box center [944, 38] width 98 height 9
click at [895, 39] on input "Orders to be shipped [DATE]" at bounding box center [895, 35] width 1 height 7
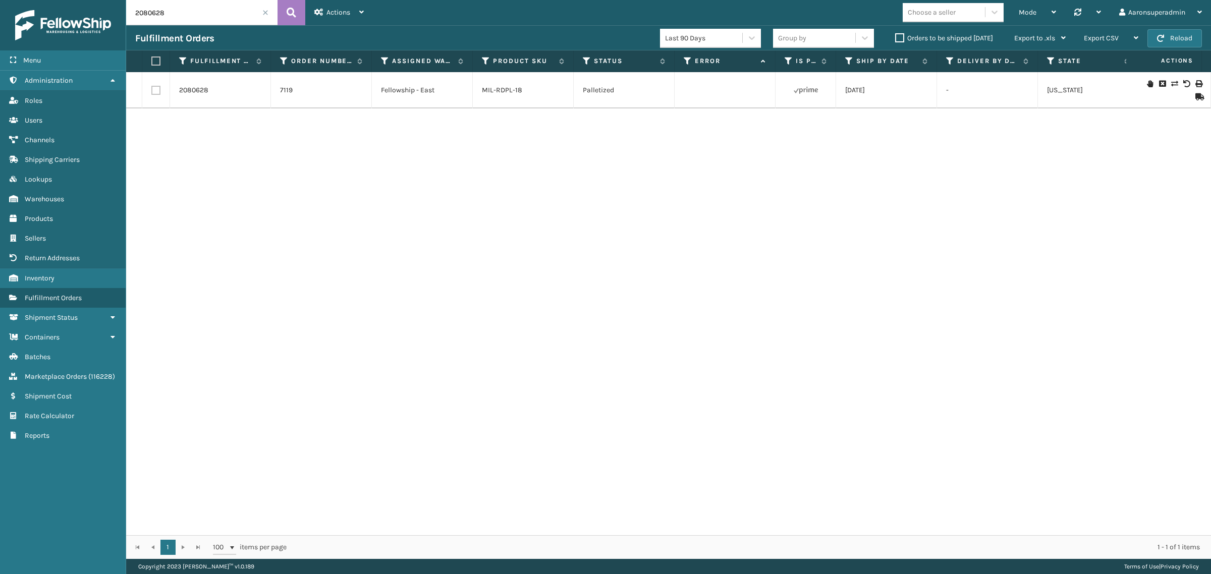
click at [1171, 85] on icon at bounding box center [1174, 83] width 6 height 7
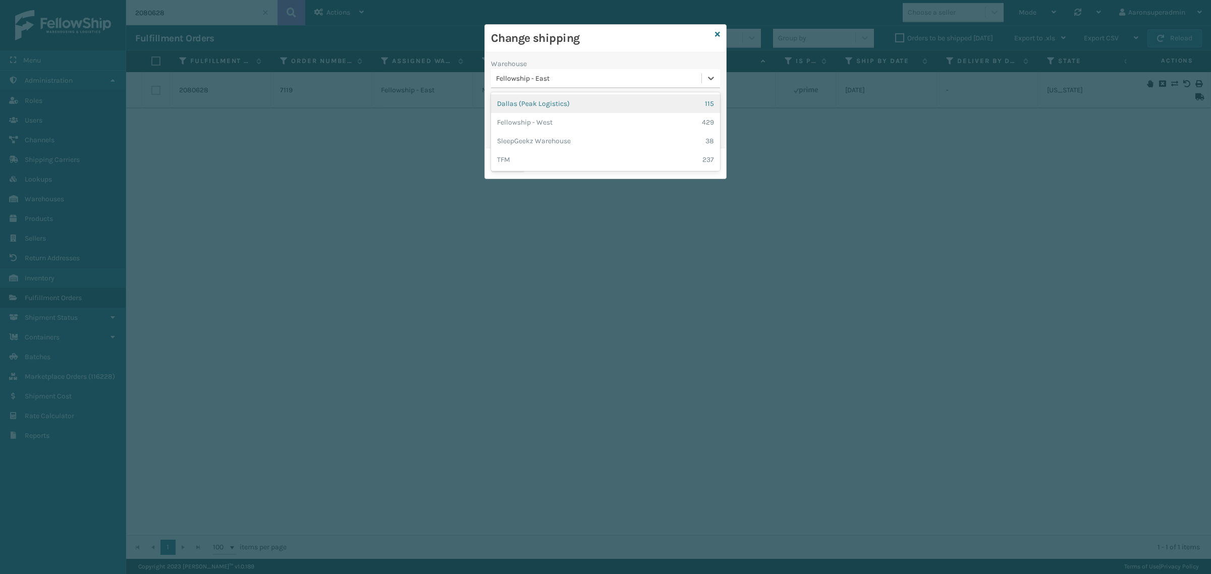
click at [547, 81] on div "Fellowship - East" at bounding box center [599, 78] width 206 height 11
click at [544, 98] on div "Dallas (Peak Logistics) 115" at bounding box center [605, 103] width 229 height 19
drag, startPoint x: 508, startPoint y: 144, endPoint x: 500, endPoint y: 149, distance: 9.5
click at [506, 145] on div "Warehouse [GEOGRAPHIC_DATA] (Peak Logistics) Carrier Service * UPS Ground - $10…" at bounding box center [605, 100] width 241 height 96
click at [492, 163] on button "Save" at bounding box center [507, 163] width 33 height 18
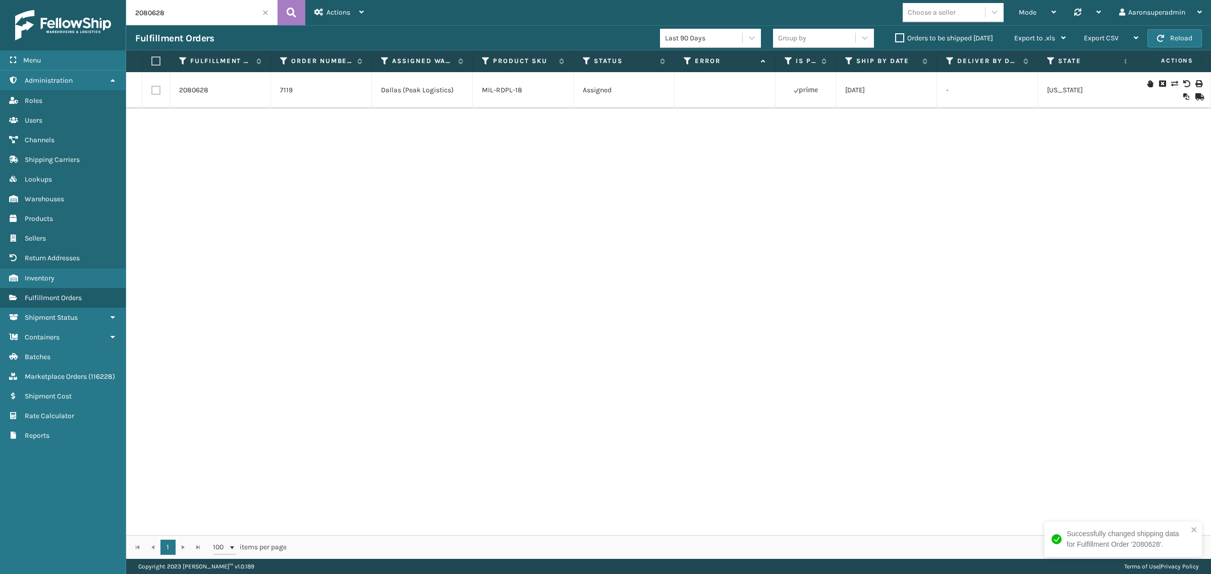
click at [901, 39] on label "Orders to be shipped [DATE]" at bounding box center [944, 38] width 98 height 9
click at [895, 39] on input "Orders to be shipped [DATE]" at bounding box center [895, 35] width 1 height 7
click at [266, 10] on span at bounding box center [265, 13] width 6 height 6
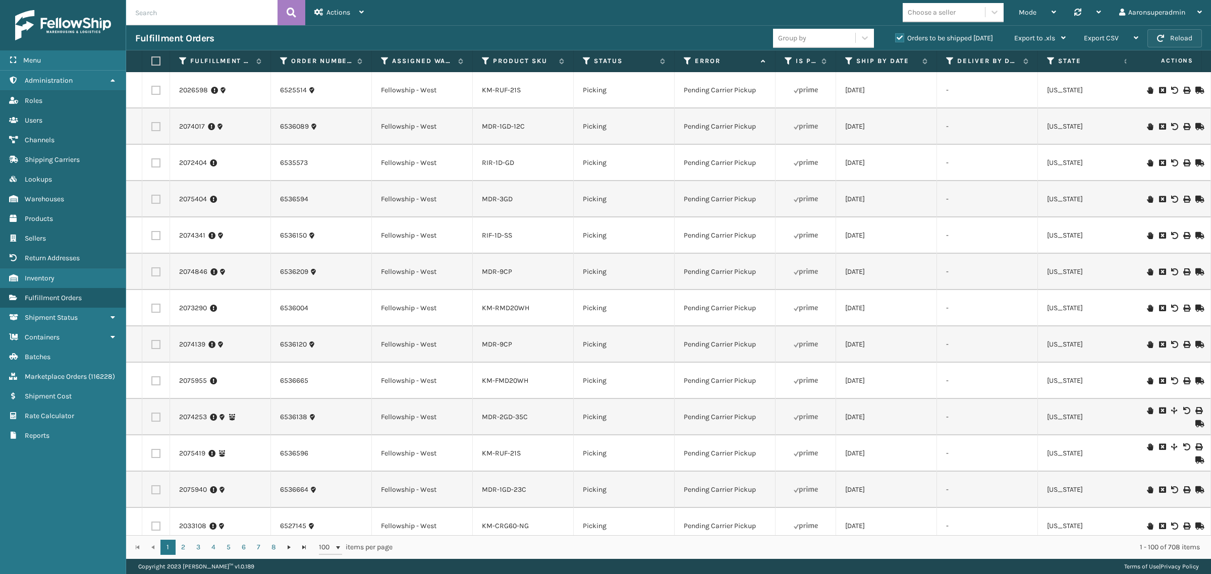
click at [1168, 39] on button "Reload" at bounding box center [1174, 38] width 54 height 18
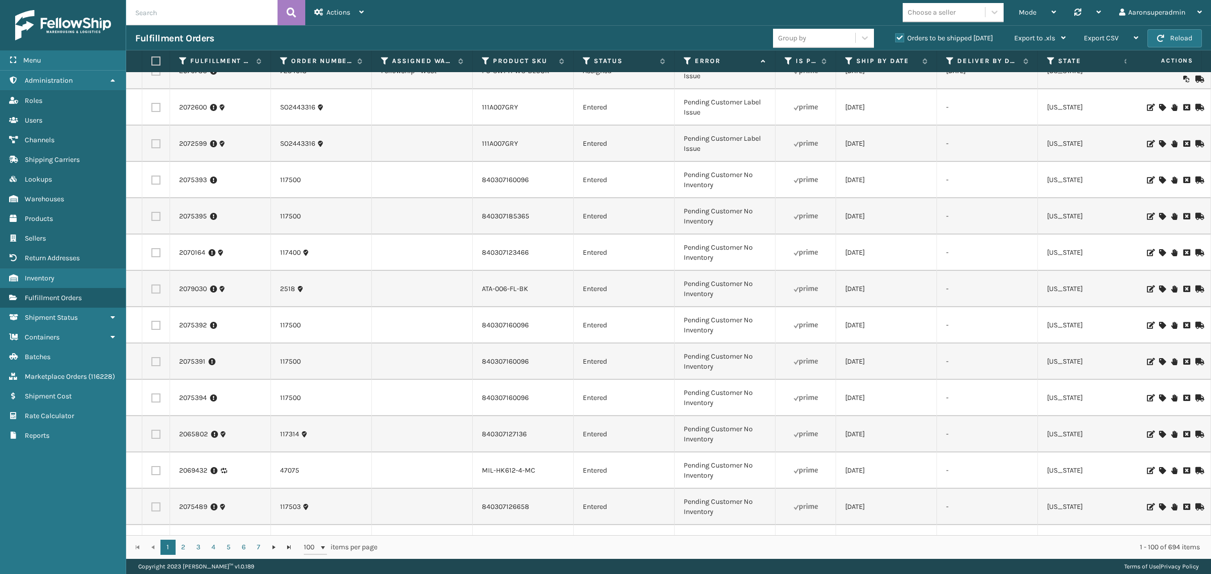
scroll to position [1219, 0]
drag, startPoint x: 1008, startPoint y: 336, endPoint x: 1028, endPoint y: 326, distance: 22.6
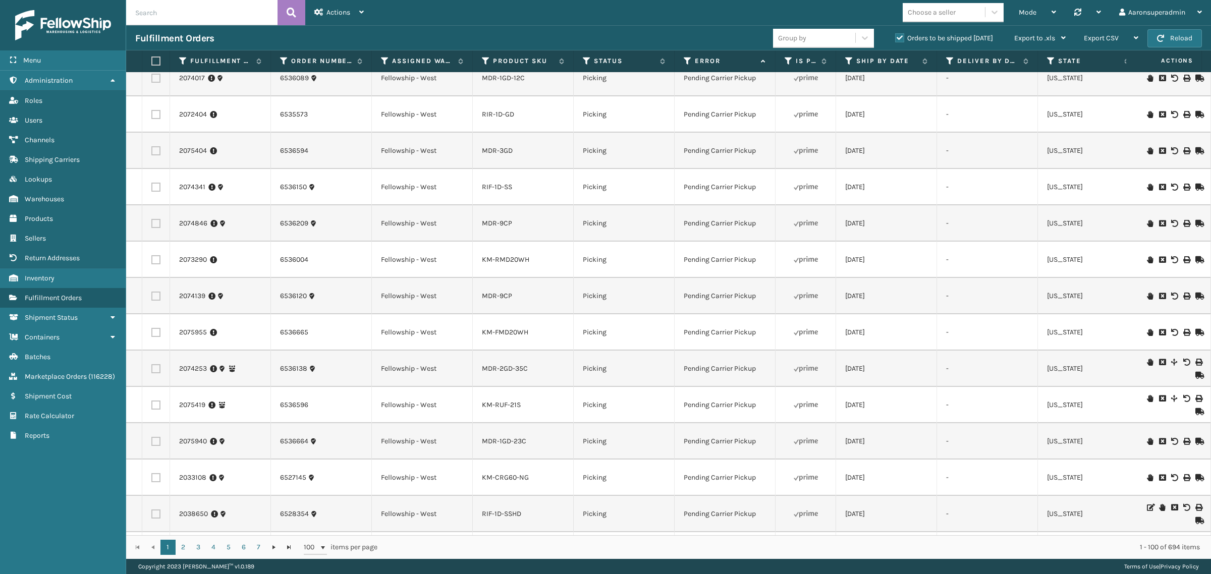
scroll to position [0, 0]
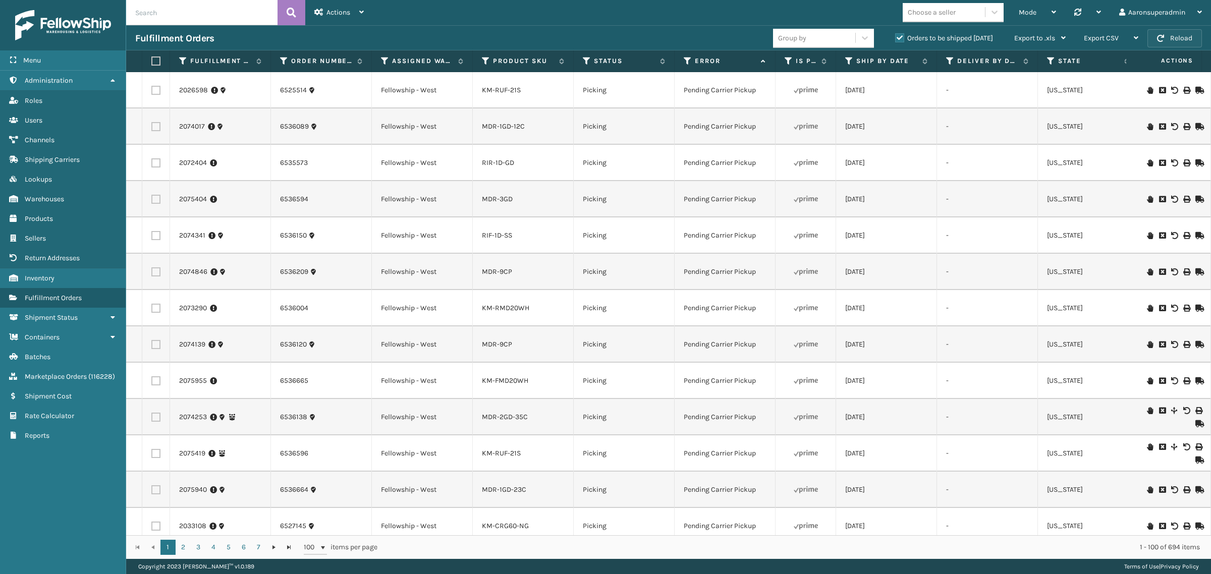
click at [1173, 41] on button "Reload" at bounding box center [1174, 38] width 54 height 18
click at [1183, 82] on icon at bounding box center [1186, 83] width 6 height 7
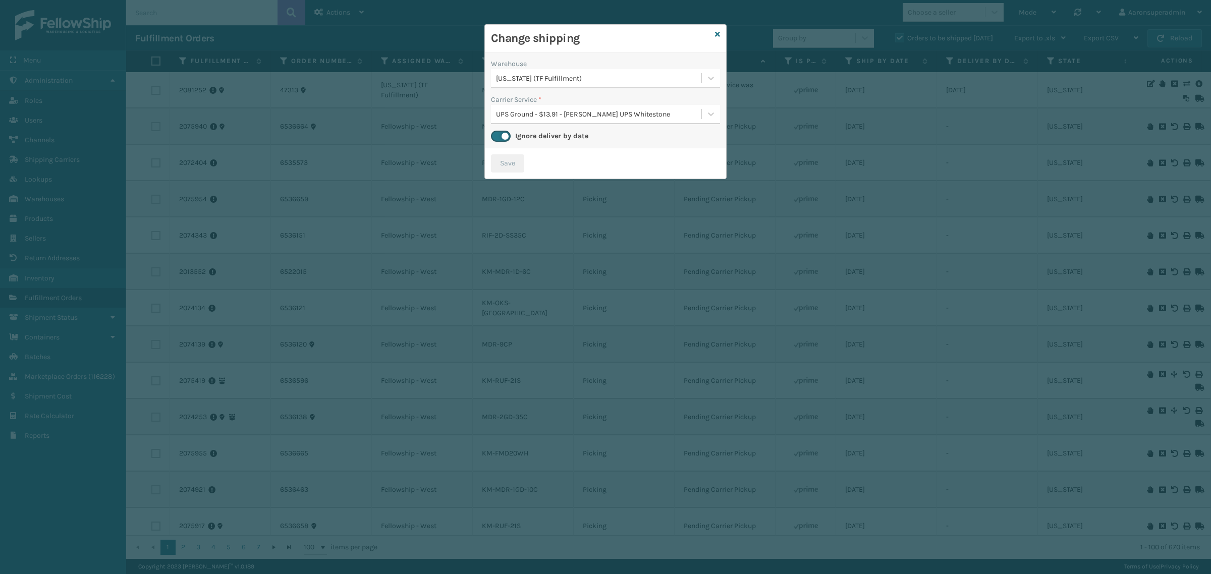
click at [589, 82] on div "[US_STATE] (TF Fulfillment)" at bounding box center [599, 78] width 206 height 11
click at [579, 61] on div "Warehouse" at bounding box center [605, 64] width 229 height 11
click at [535, 113] on div "UPS Ground - $13.91 - [PERSON_NAME] UPS Whitestone" at bounding box center [599, 114] width 206 height 11
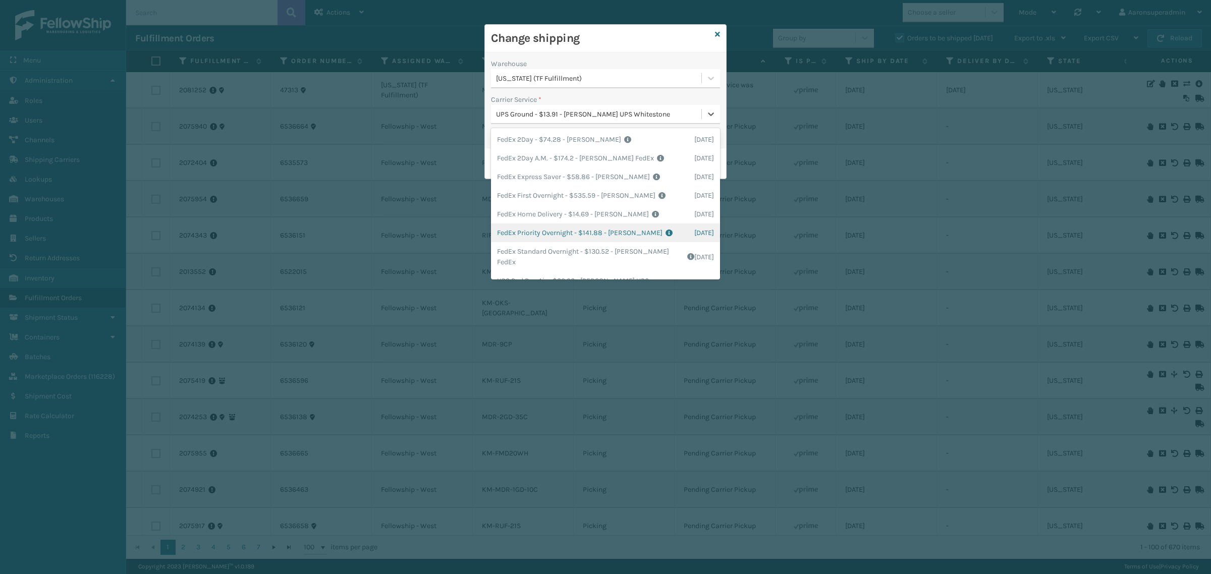
scroll to position [75, 0]
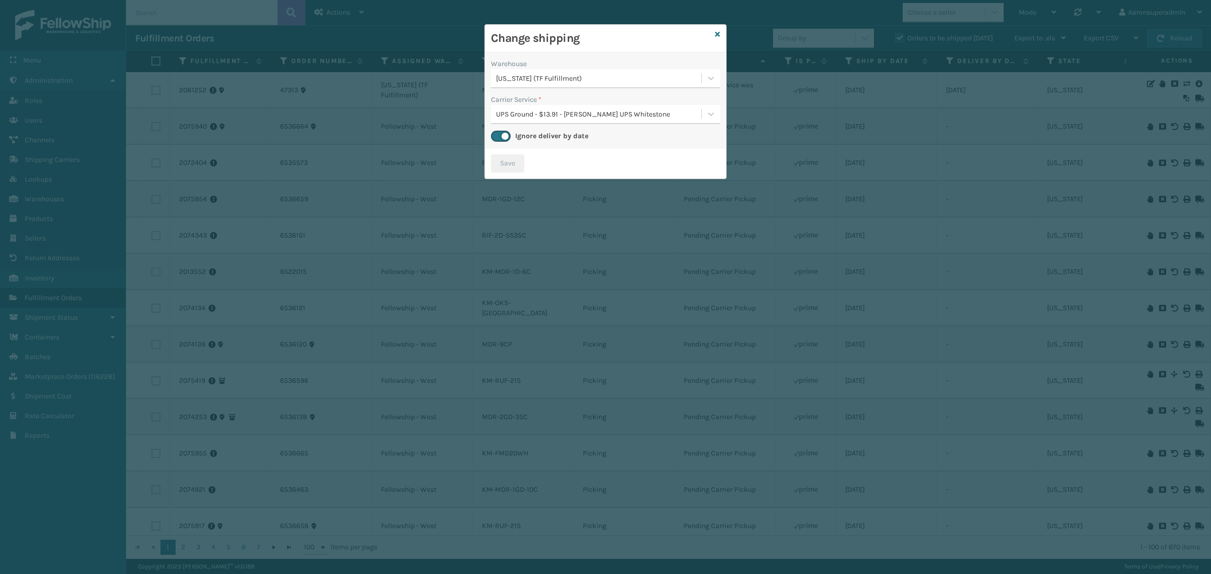
click at [714, 34] on div "Change shipping" at bounding box center [605, 39] width 241 height 28
click at [715, 38] on link at bounding box center [717, 34] width 5 height 11
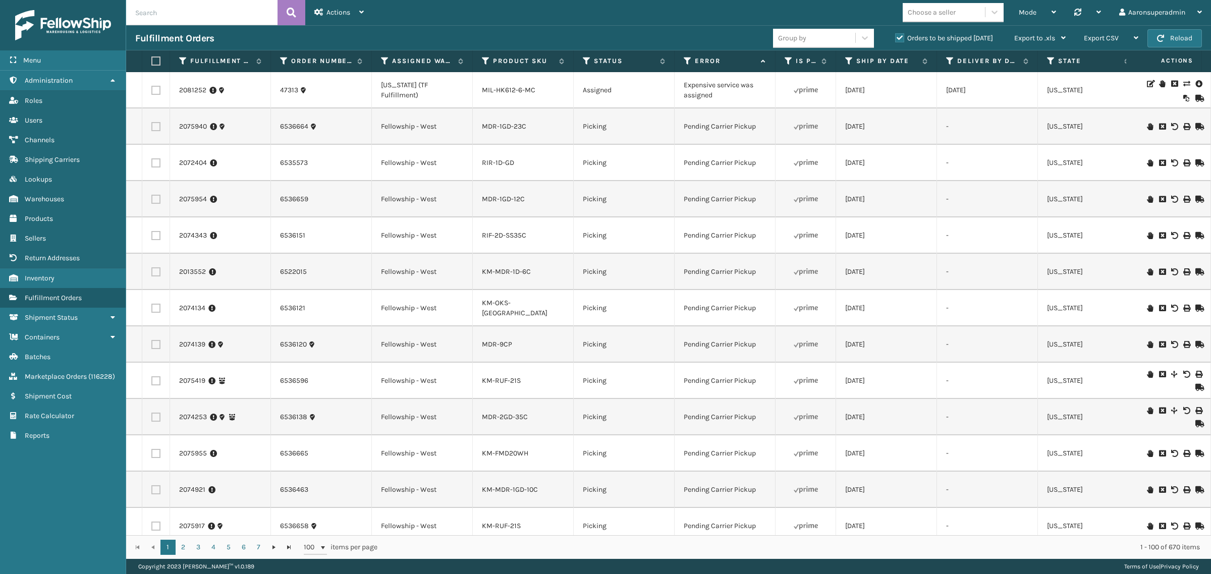
click at [133, 9] on input "text" at bounding box center [201, 12] width 151 height 25
paste input "2079425"
click at [291, 18] on icon at bounding box center [291, 12] width 10 height 15
type input "2079425"
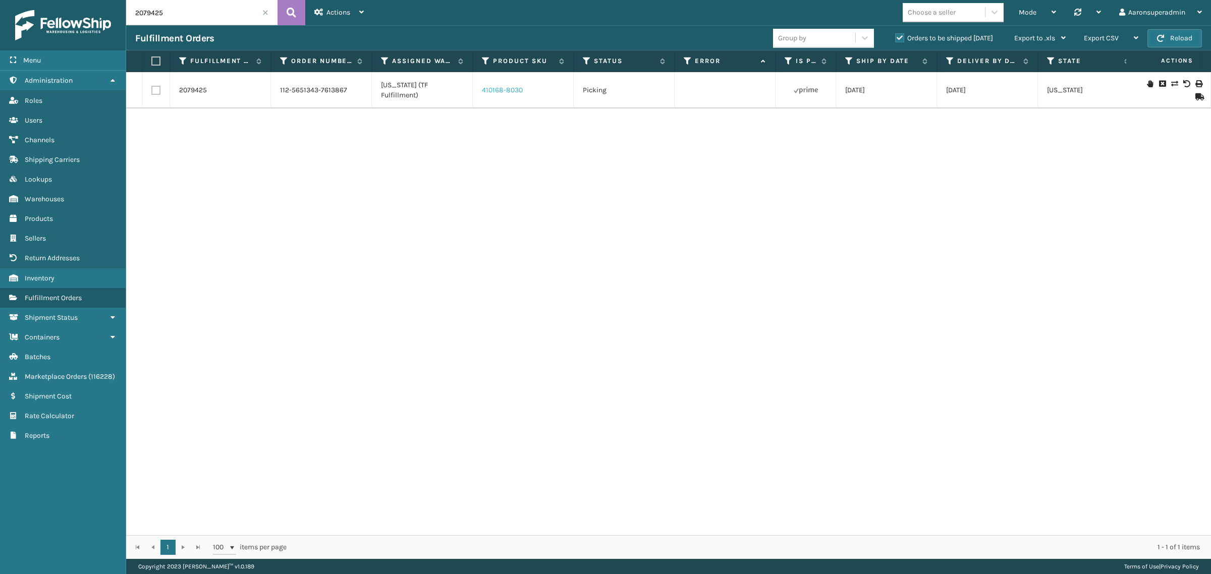
click at [506, 89] on link "410168-8030" at bounding box center [502, 90] width 41 height 9
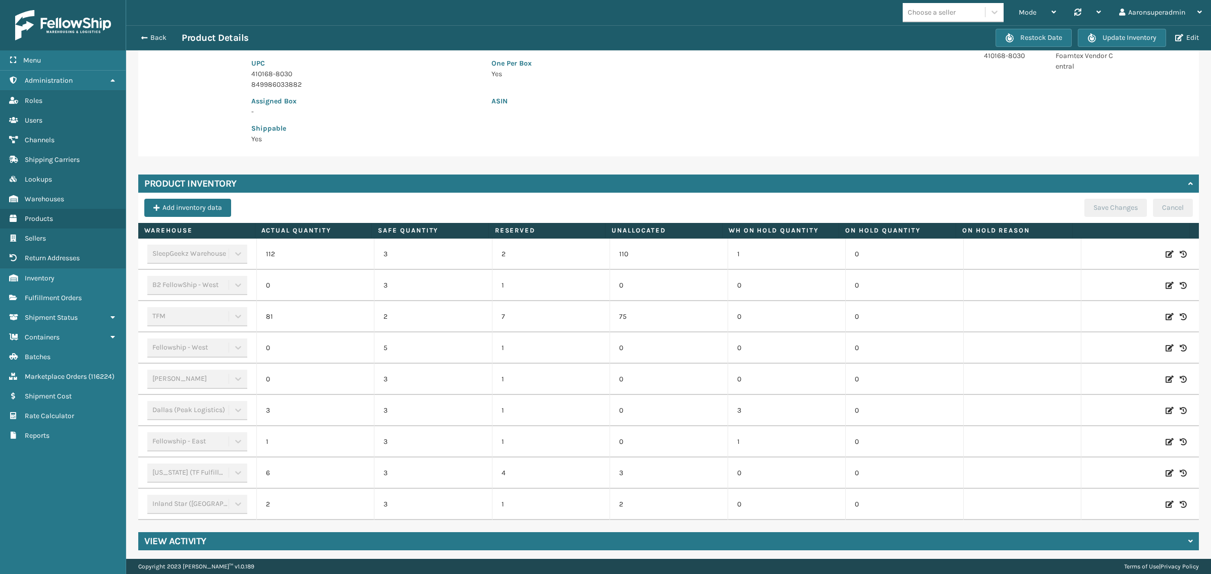
scroll to position [173, 0]
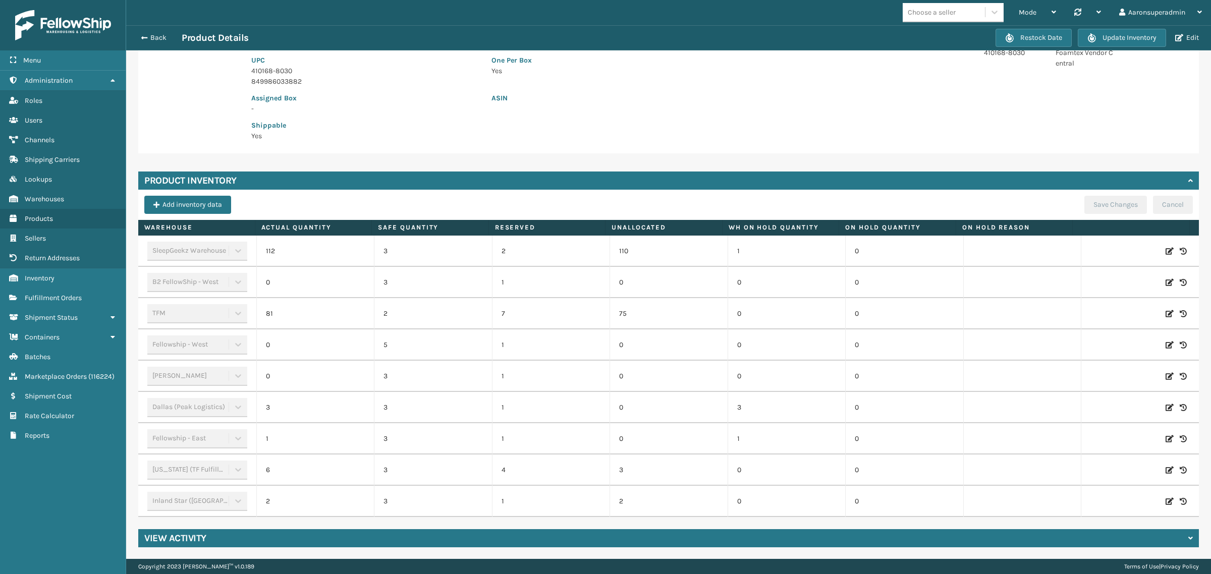
click at [1165, 469] on icon at bounding box center [1169, 470] width 8 height 10
click at [266, 470] on span "Decrease value" at bounding box center [290, 470] width 49 height 17
click at [327, 470] on input "5" at bounding box center [315, 470] width 72 height 18
click at [323, 472] on input "5" at bounding box center [315, 470] width 72 height 18
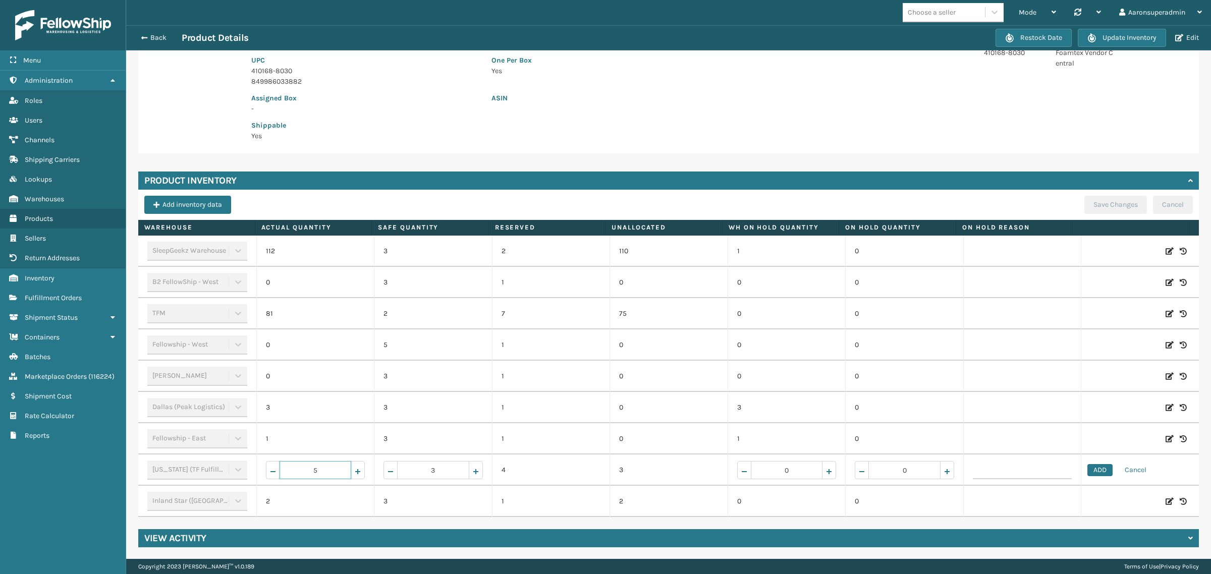
click at [324, 472] on input "5" at bounding box center [315, 470] width 72 height 18
type input "0"
click at [1095, 472] on button "ADD" at bounding box center [1099, 470] width 25 height 12
click at [1090, 208] on button "Save Changes" at bounding box center [1115, 205] width 63 height 18
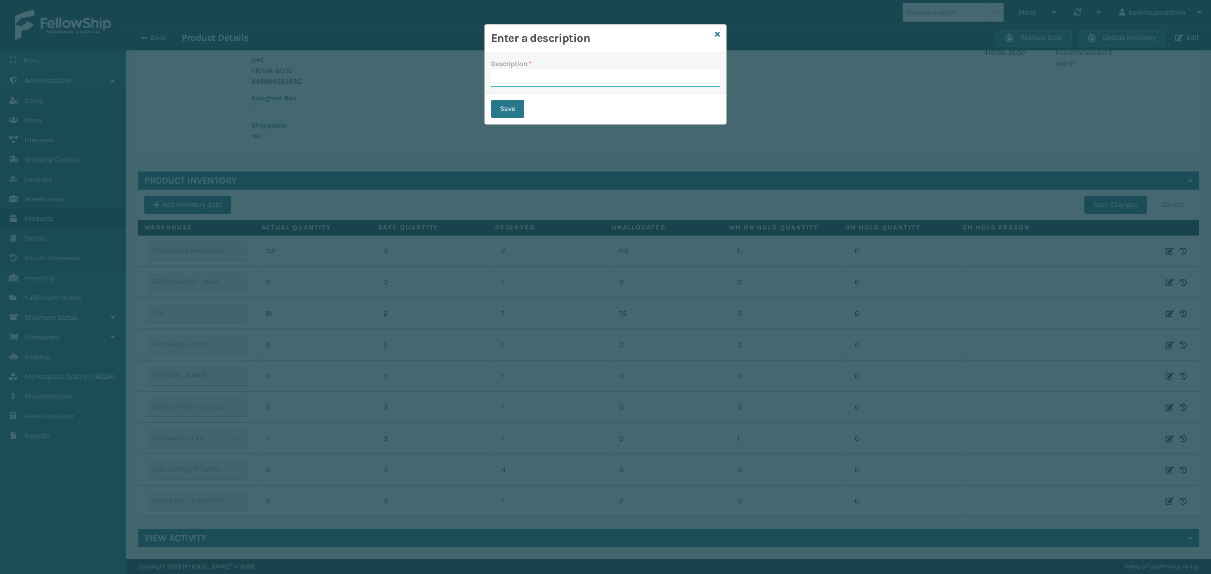
drag, startPoint x: 525, startPoint y: 73, endPoint x: 530, endPoint y: 77, distance: 6.6
click at [525, 73] on input "Description *" at bounding box center [605, 78] width 229 height 18
type input "SFP"
click at [511, 106] on button "Save" at bounding box center [507, 109] width 33 height 18
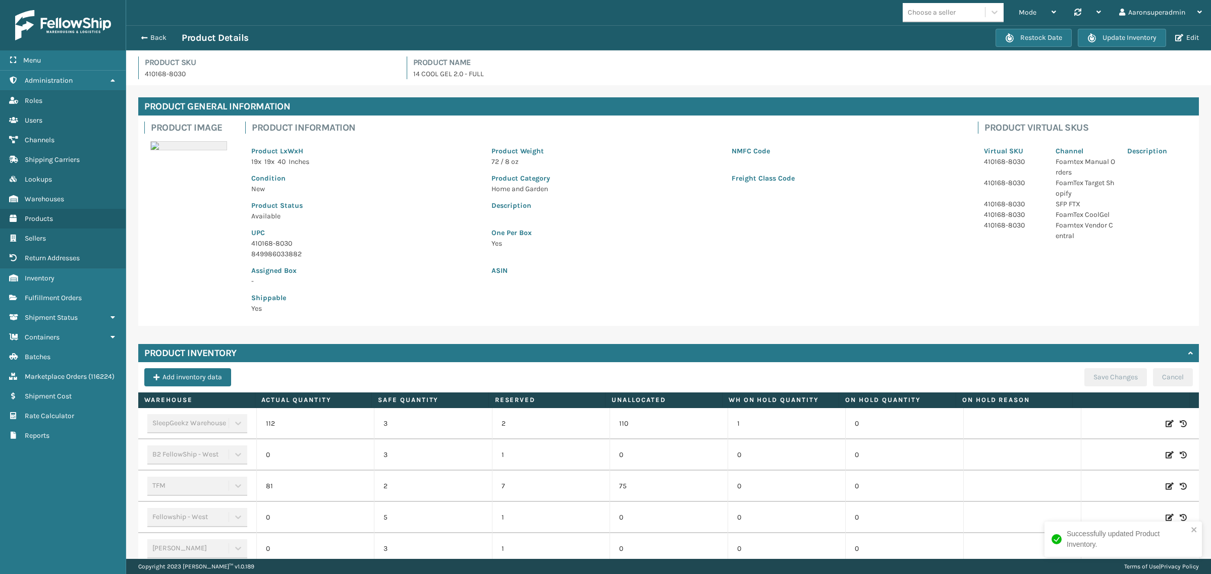
click at [151, 44] on div "Back Product Details Restock Date Update Inventory Edit" at bounding box center [668, 37] width 1084 height 25
click at [148, 40] on button "Back" at bounding box center [158, 37] width 46 height 9
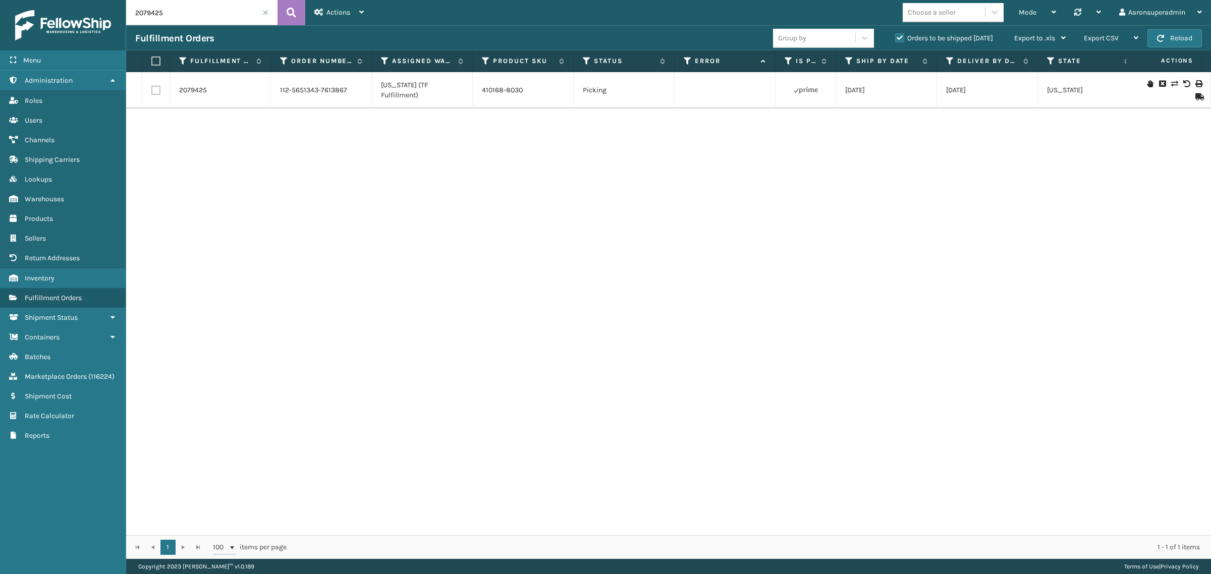
click at [1160, 84] on div at bounding box center [1172, 90] width 57 height 20
click at [1171, 83] on icon at bounding box center [1174, 83] width 6 height 7
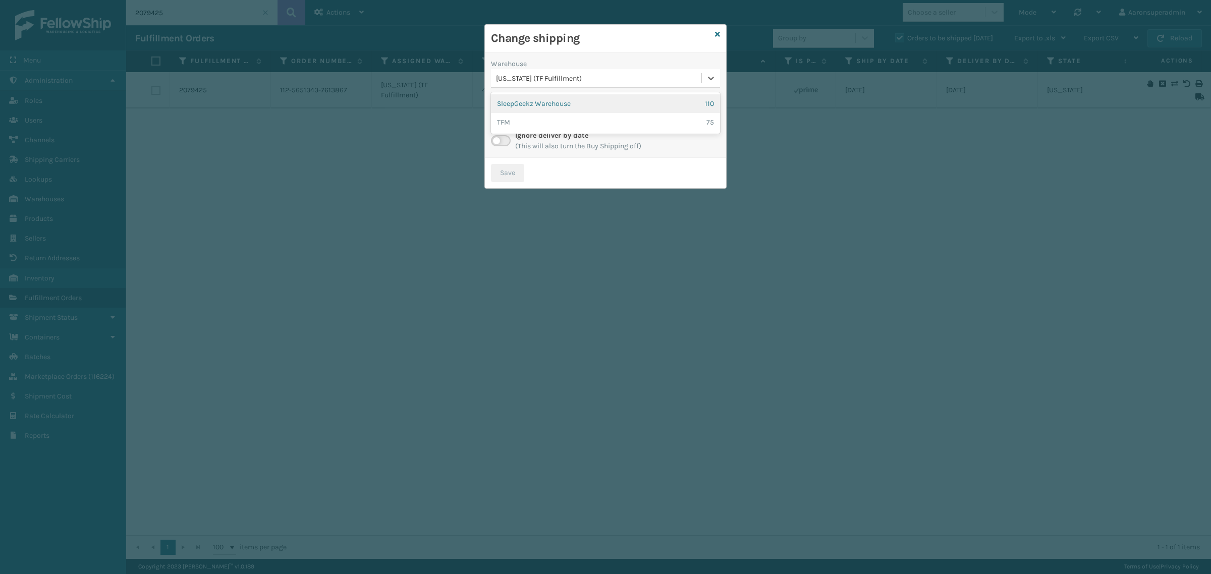
click at [527, 80] on div "[US_STATE] (TF Fulfillment)" at bounding box center [599, 78] width 206 height 11
click at [522, 119] on div "TFM 75" at bounding box center [605, 122] width 229 height 19
click at [571, 118] on div "Select..." at bounding box center [596, 114] width 210 height 17
click at [534, 111] on div "Select..." at bounding box center [596, 114] width 210 height 17
click at [503, 140] on label at bounding box center [501, 140] width 20 height 11
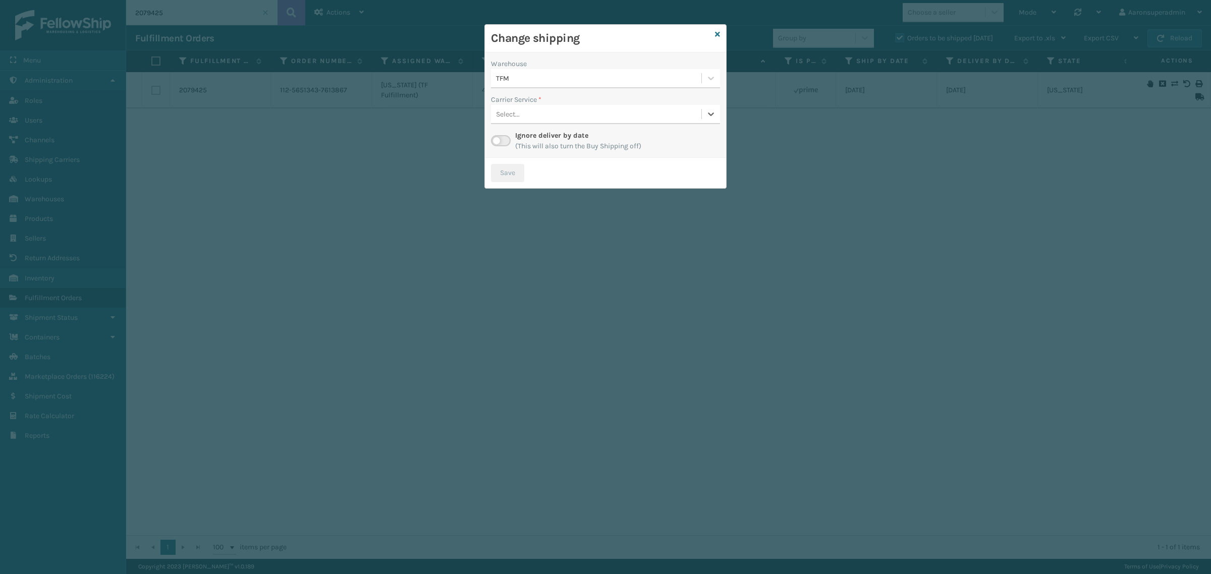
click at [497, 140] on input "checkbox" at bounding box center [494, 138] width 7 height 7
click at [532, 116] on div "Select..." at bounding box center [596, 114] width 210 height 17
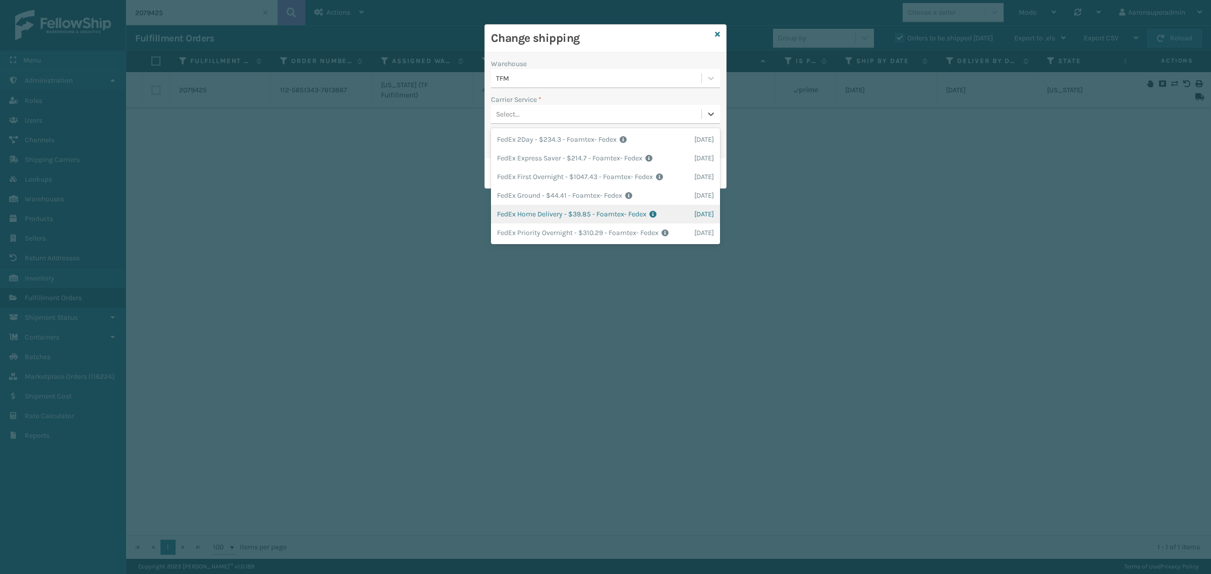
click at [537, 205] on div "FedEx Home Delivery - $39.85 - Foamtex- Fedex Shipping Cost $39.85 Surplus Cost…" at bounding box center [605, 214] width 229 height 19
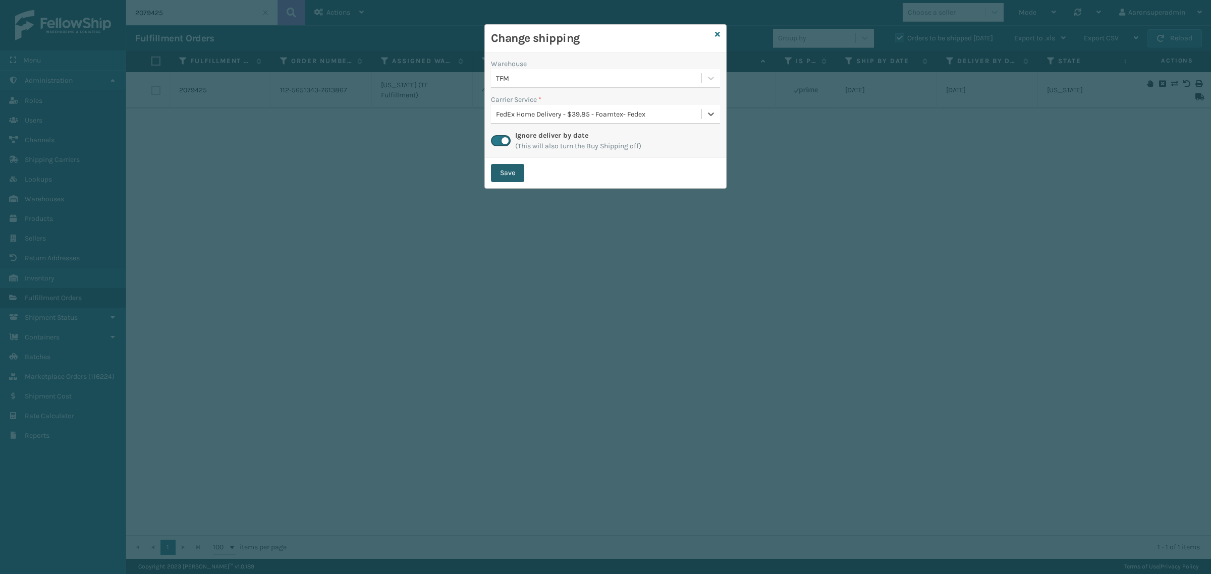
click at [496, 175] on button "Save" at bounding box center [507, 173] width 33 height 18
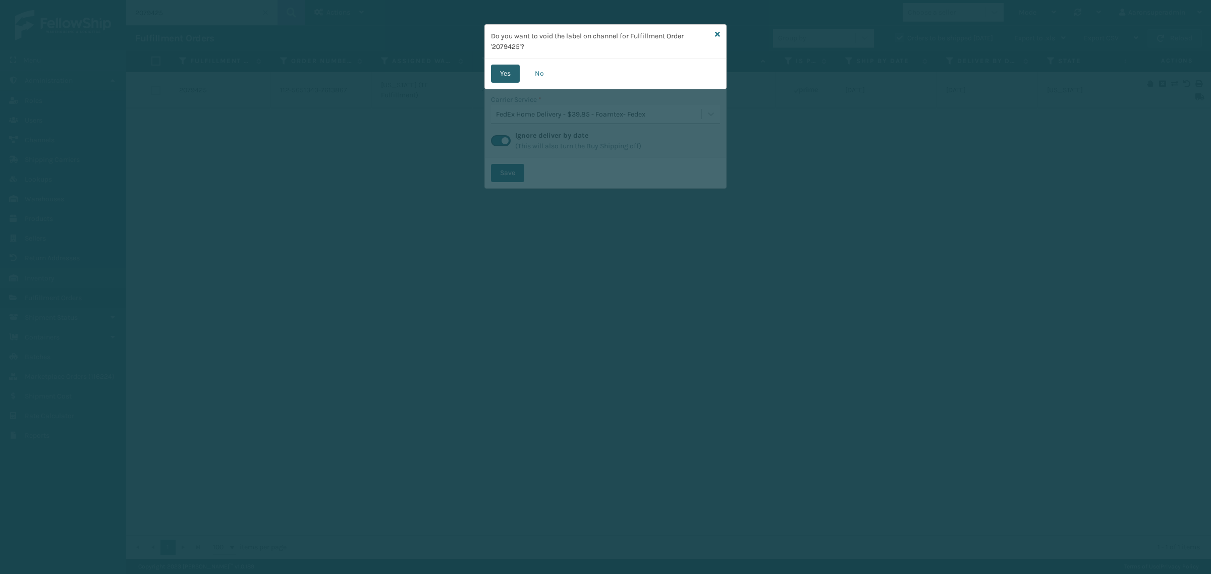
click at [496, 73] on button "Yes" at bounding box center [505, 74] width 29 height 18
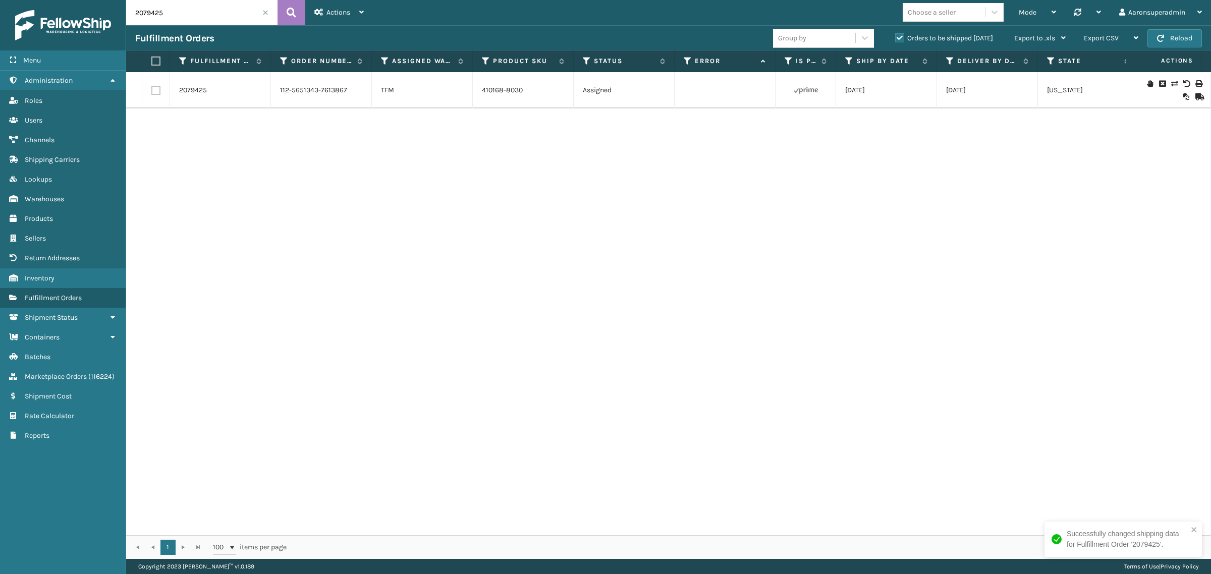
click at [207, 11] on input "2079425" at bounding box center [201, 12] width 151 height 25
paste input "028"
click at [296, 13] on button at bounding box center [291, 12] width 28 height 25
type input "2079028"
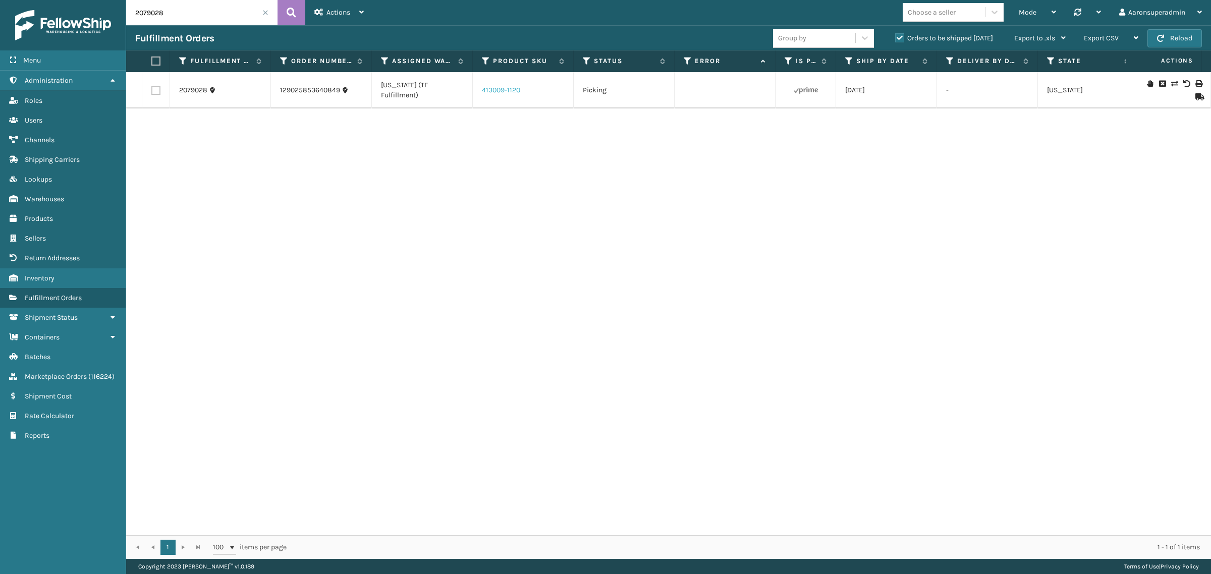
click at [513, 92] on link "413009-1120" at bounding box center [501, 90] width 38 height 9
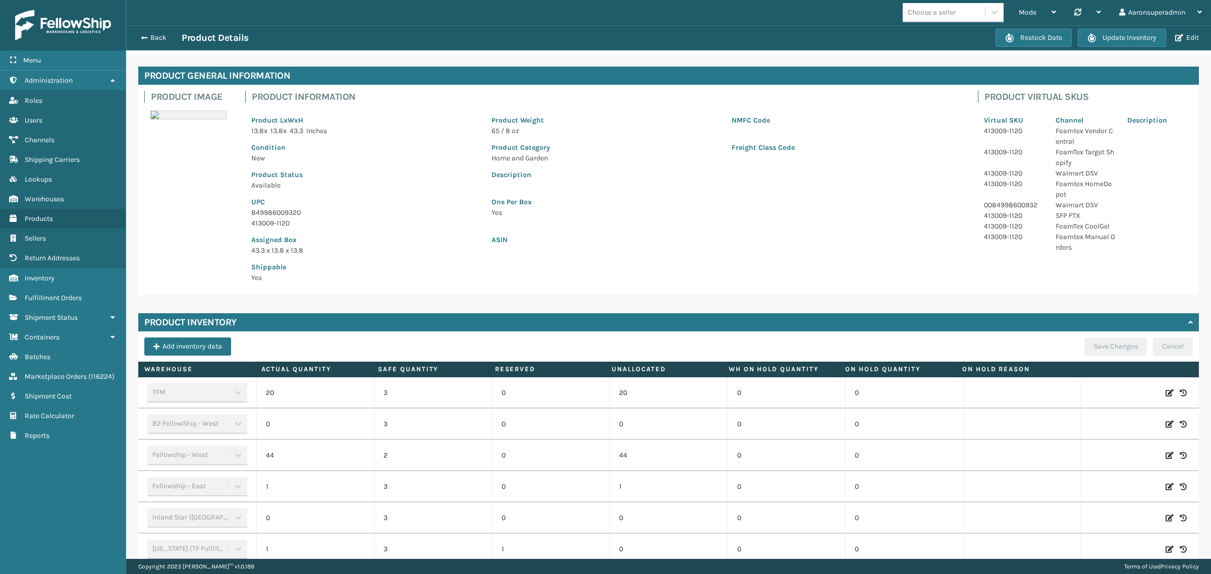
scroll to position [105, 0]
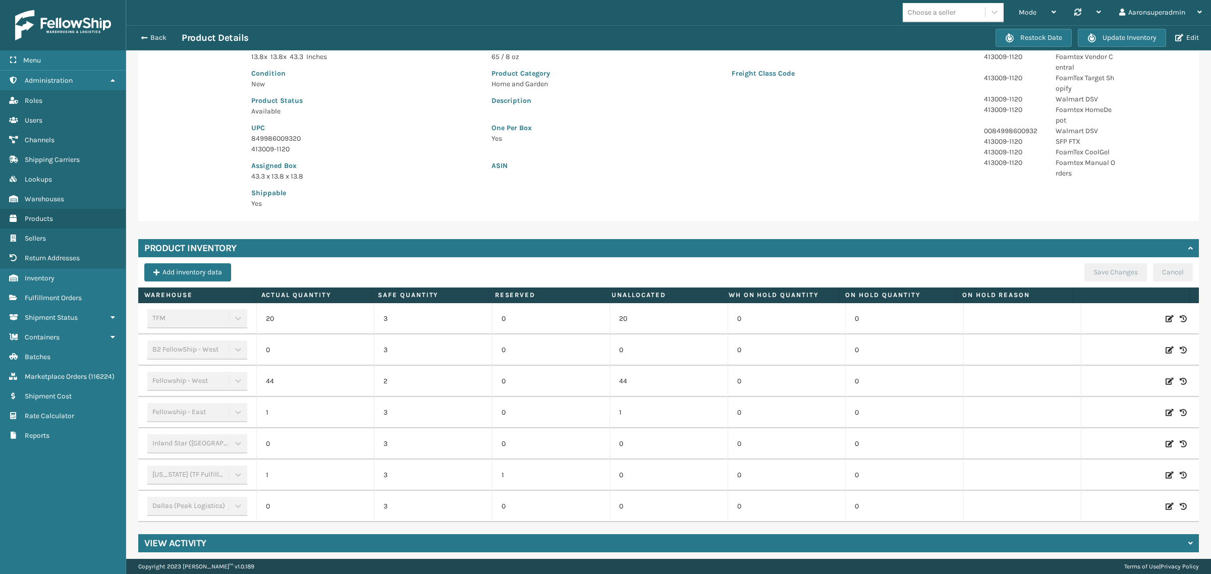
click at [1165, 475] on icon at bounding box center [1169, 475] width 8 height 10
click at [269, 480] on span "Decrease value" at bounding box center [273, 477] width 8 height 8
type input "0"
click at [1087, 472] on button "ADD" at bounding box center [1099, 475] width 25 height 12
click at [1087, 265] on button "Save Changes" at bounding box center [1115, 272] width 63 height 18
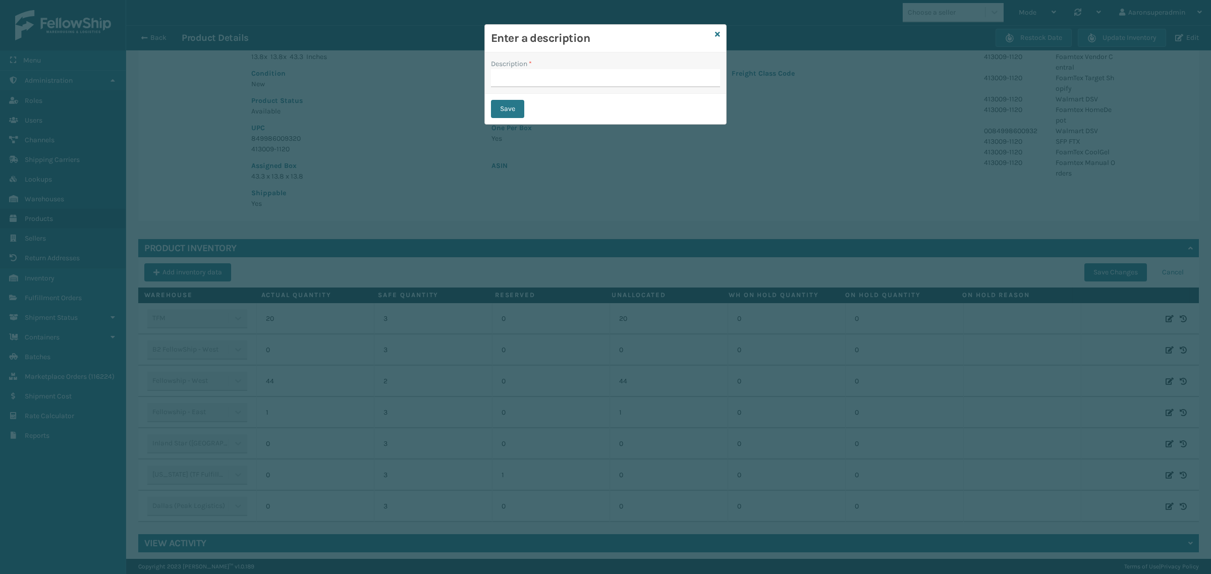
drag, startPoint x: 511, startPoint y: 68, endPoint x: 598, endPoint y: 99, distance: 92.5
click at [514, 70] on div "Description *" at bounding box center [605, 73] width 229 height 29
drag, startPoint x: 493, startPoint y: 78, endPoint x: 550, endPoint y: 100, distance: 60.5
click at [493, 78] on input "Description *" at bounding box center [605, 78] width 229 height 18
type input "SFP"
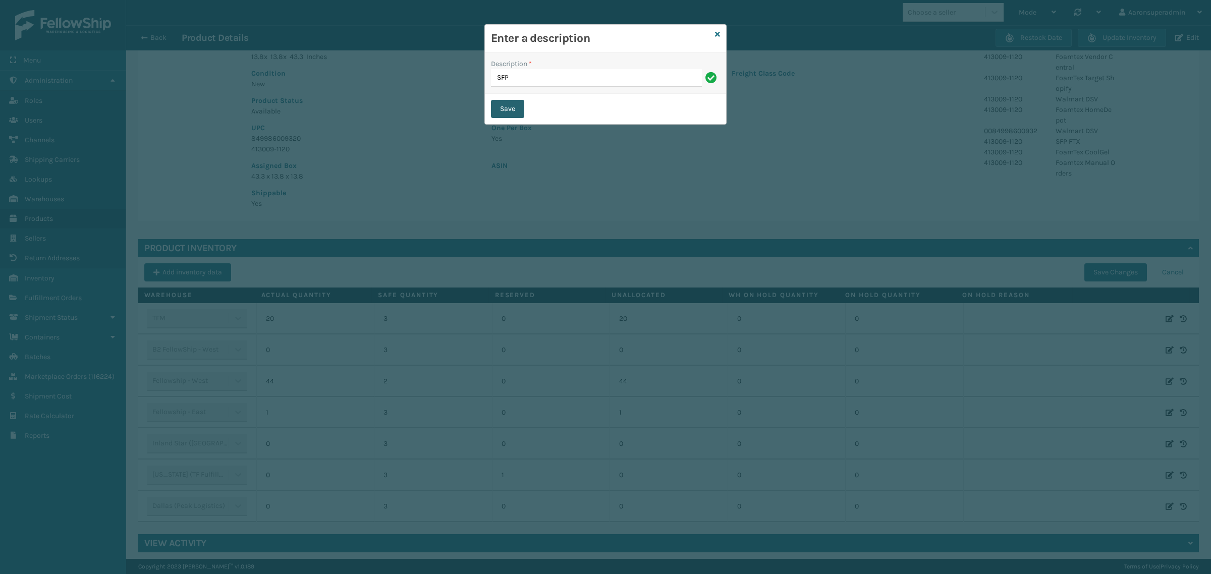
click at [520, 110] on button "Save" at bounding box center [507, 109] width 33 height 18
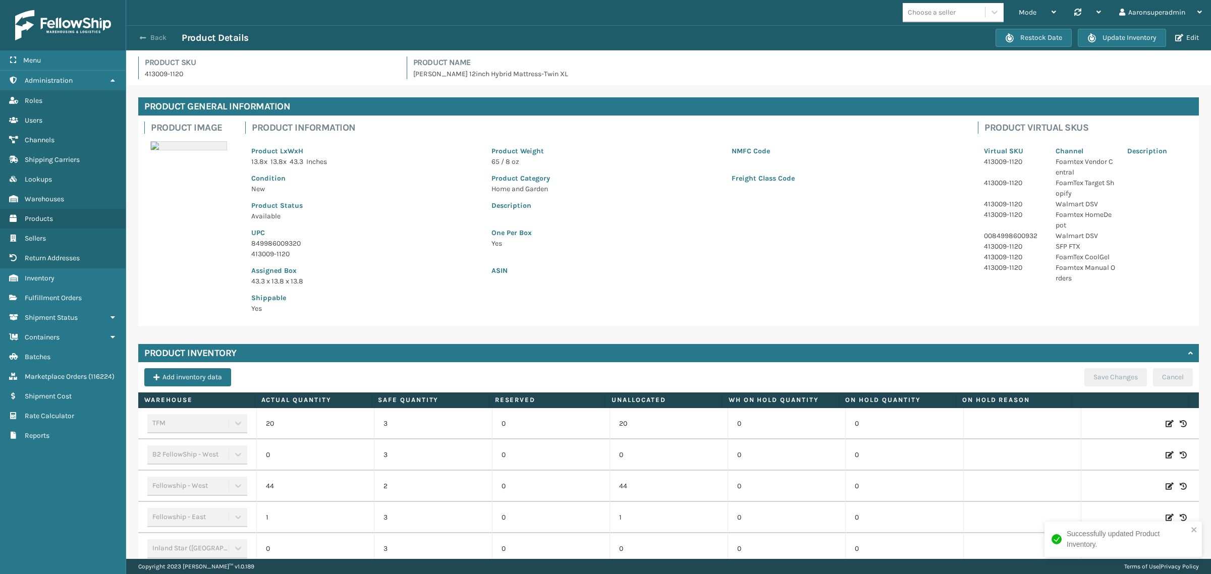
click at [150, 33] on button "Back" at bounding box center [158, 37] width 46 height 9
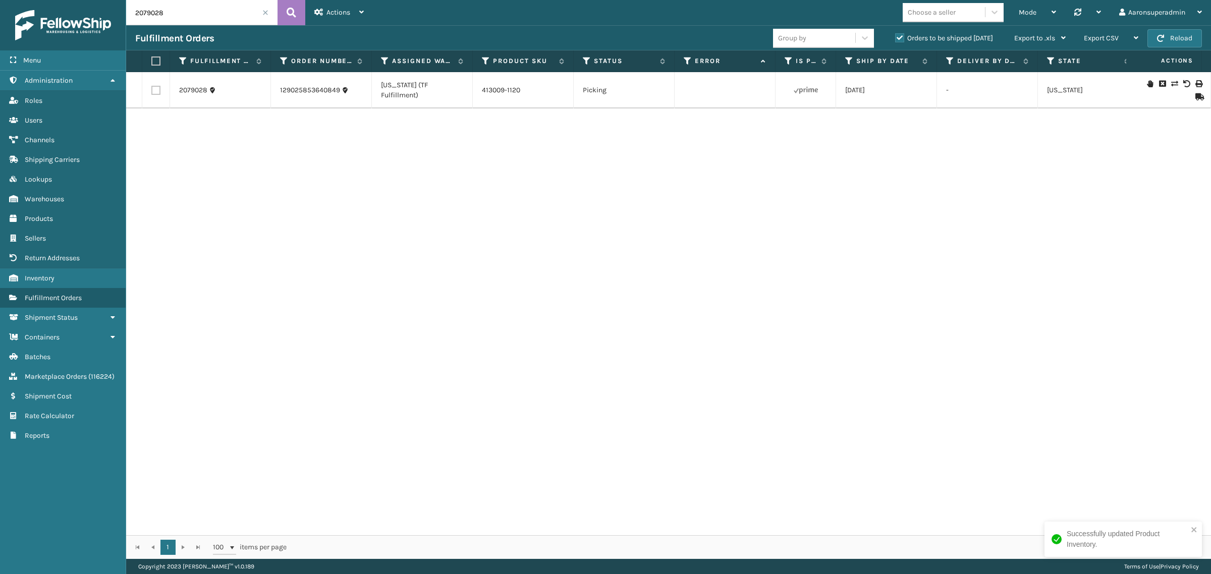
click at [1171, 83] on icon at bounding box center [1174, 83] width 6 height 7
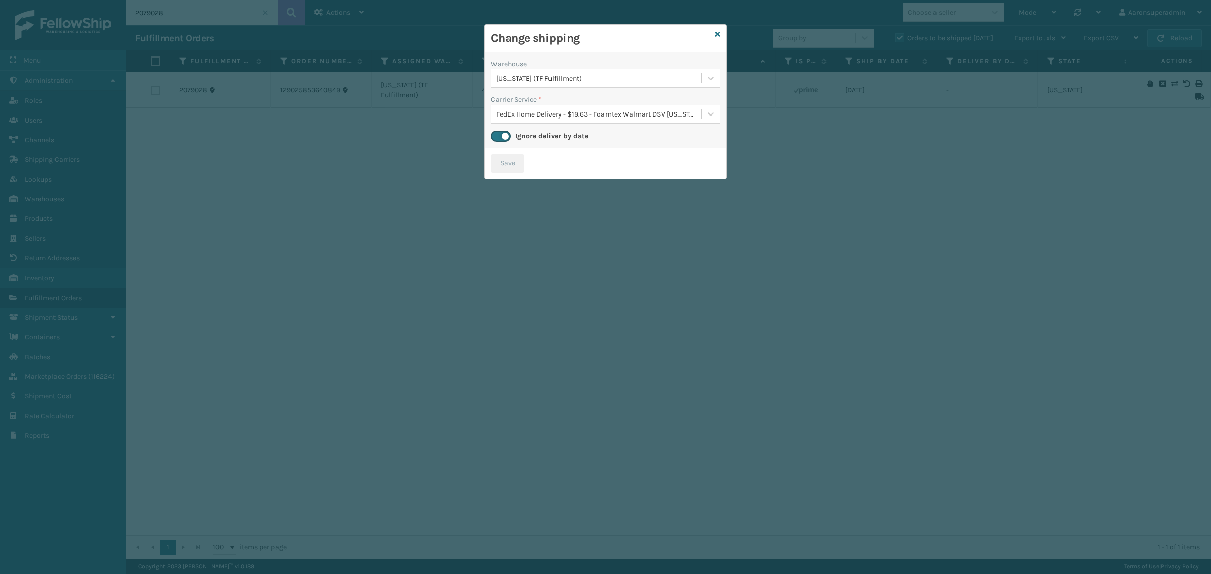
click at [546, 72] on div "[US_STATE] (TF Fulfillment)" at bounding box center [596, 78] width 210 height 17
click at [520, 147] on div "TFM 20" at bounding box center [605, 141] width 229 height 19
click at [500, 160] on button "Save" at bounding box center [507, 163] width 33 height 18
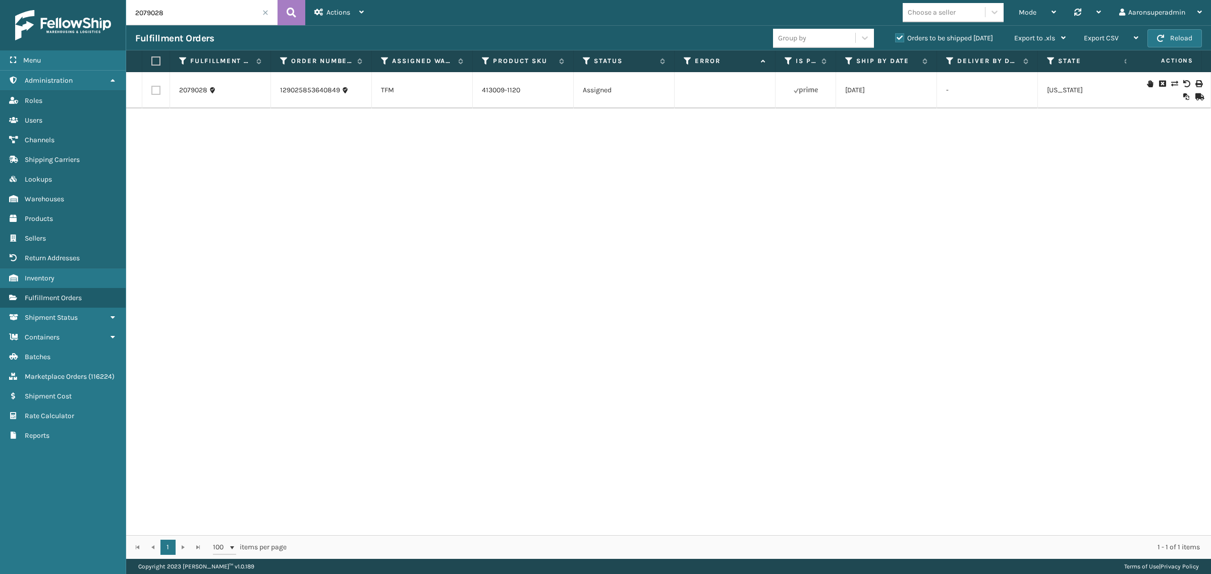
click at [265, 11] on span at bounding box center [265, 13] width 6 height 6
